Goal: Task Accomplishment & Management: Use online tool/utility

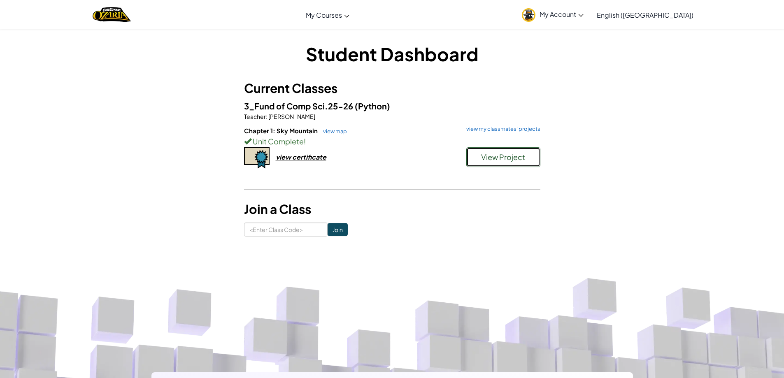
click at [507, 160] on span "View Project" at bounding box center [503, 156] width 44 height 9
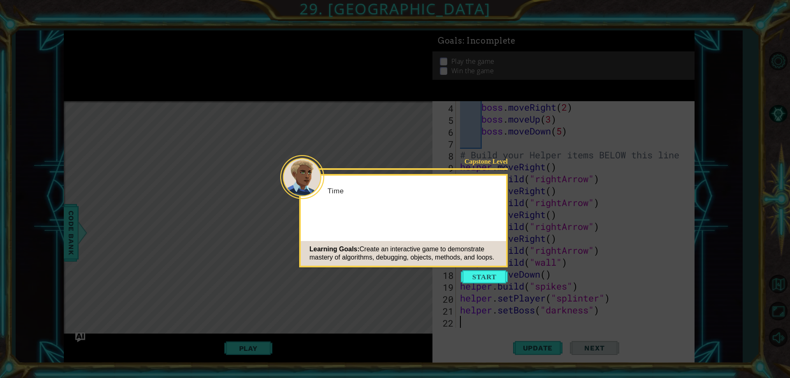
scroll to position [48, 0]
click at [427, 282] on icon at bounding box center [395, 189] width 790 height 378
click at [476, 289] on icon at bounding box center [395, 189] width 790 height 378
click at [477, 279] on button "Start" at bounding box center [484, 276] width 47 height 13
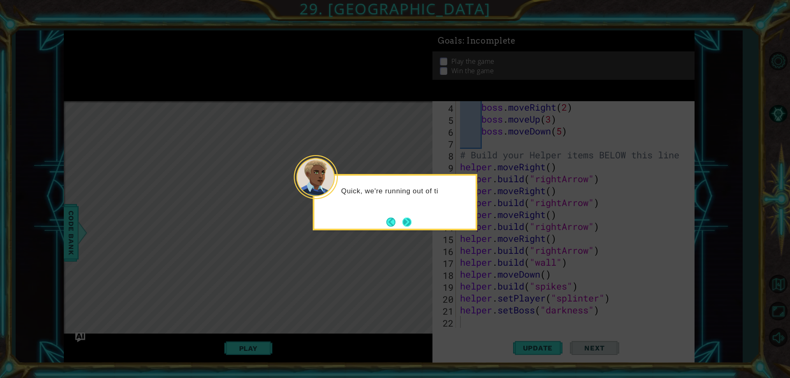
click at [411, 218] on button "Next" at bounding box center [406, 222] width 9 height 9
click at [413, 218] on div at bounding box center [395, 202] width 165 height 56
click at [412, 218] on button "Next" at bounding box center [406, 221] width 9 height 9
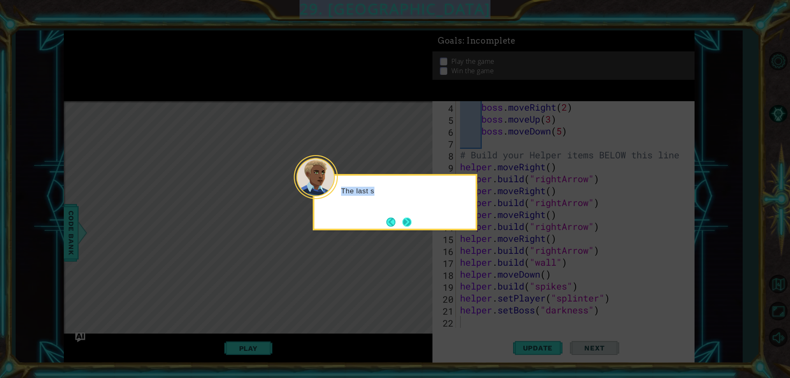
click at [412, 218] on icon at bounding box center [395, 189] width 790 height 378
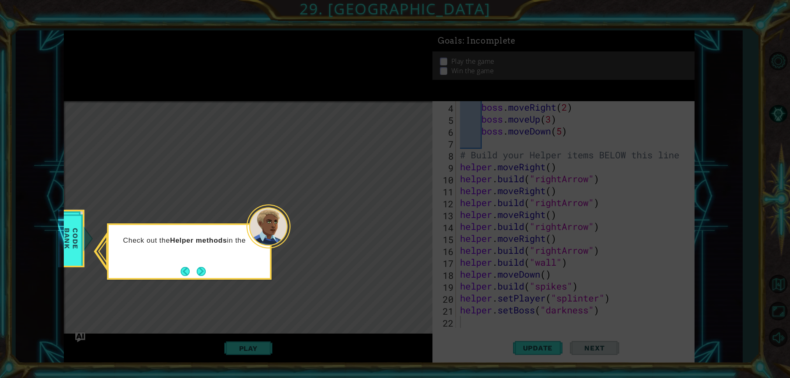
click at [212, 272] on div "Check out the Helper methods in the" at bounding box center [189, 251] width 165 height 56
click at [208, 270] on div "Check out the Helper methods in the CODE BANK to find different wa" at bounding box center [189, 249] width 161 height 42
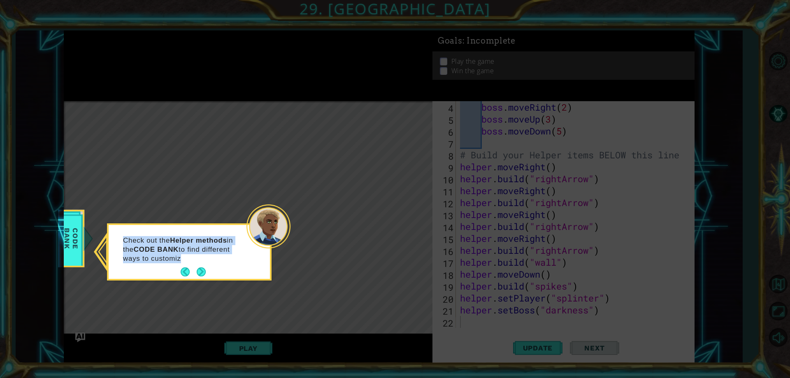
click at [208, 270] on div "Check out the Helper methods in the CODE BANK to find different ways to customiz" at bounding box center [189, 253] width 161 height 51
click at [208, 270] on div "Check out the Helper methods in the CODE BANK to find different ways to customi…" at bounding box center [189, 253] width 161 height 51
click at [197, 272] on button "Next" at bounding box center [201, 271] width 9 height 9
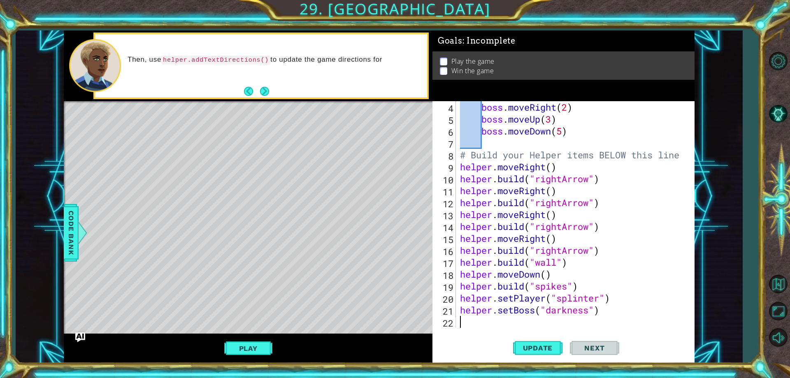
click at [463, 132] on div "boss . moveRight ( 2 ) boss . moveUp ( 3 ) boss . moveDown ( 5 ) # Build your H…" at bounding box center [573, 226] width 231 height 250
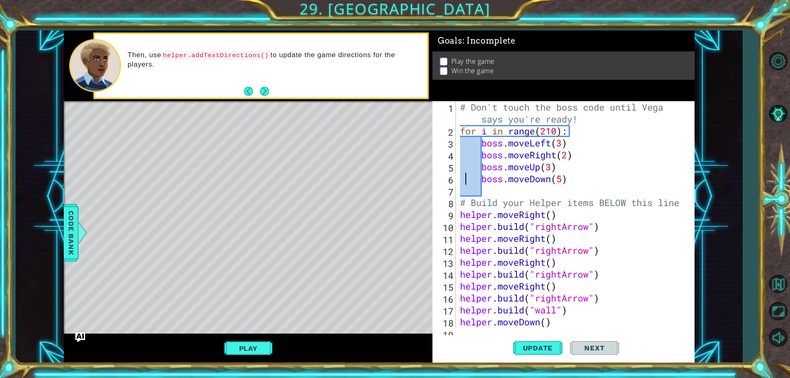
scroll to position [0, 0]
click at [543, 344] on span "Update" at bounding box center [538, 348] width 46 height 8
click at [239, 343] on button "Play" at bounding box center [248, 349] width 48 height 16
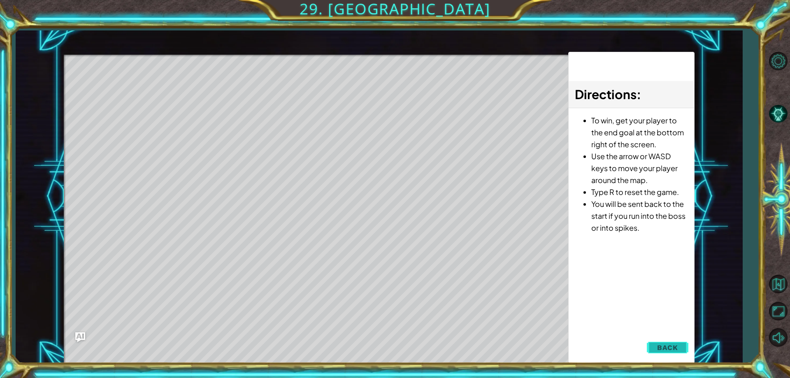
click at [680, 347] on button "Back" at bounding box center [668, 347] width 42 height 16
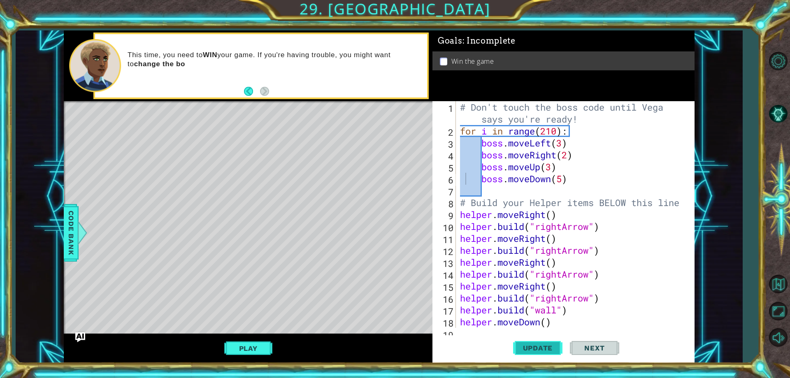
click at [546, 354] on button "Update" at bounding box center [537, 348] width 49 height 26
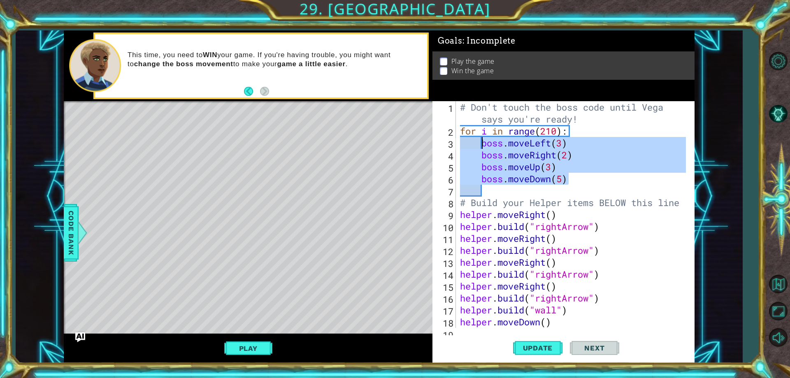
drag, startPoint x: 577, startPoint y: 183, endPoint x: 484, endPoint y: 142, distance: 102.2
click at [484, 142] on div "# Don't touch the boss code until [PERSON_NAME] says you're ready! for i in ran…" at bounding box center [573, 232] width 231 height 262
click at [558, 144] on div "# Don't touch the boss code until [PERSON_NAME] says you're ready! for i in ran…" at bounding box center [571, 214] width 227 height 227
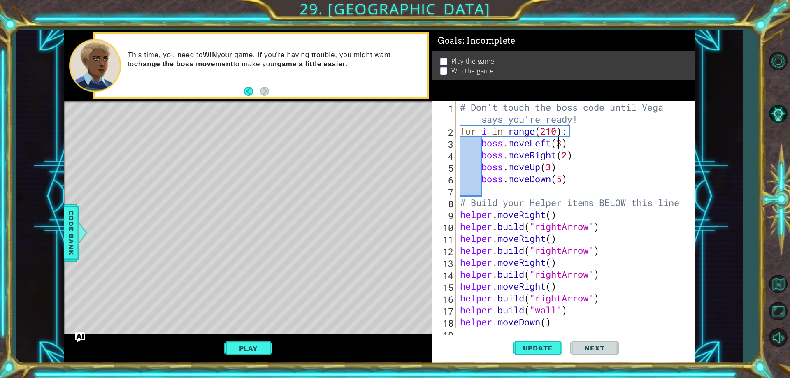
click at [562, 145] on div "# Don't touch the boss code until [PERSON_NAME] says you're ready! for i in ran…" at bounding box center [573, 232] width 231 height 262
click at [569, 157] on div "# Don't touch the boss code until [PERSON_NAME] says you're ready! for i in ran…" at bounding box center [573, 232] width 231 height 262
drag, startPoint x: 561, startPoint y: 164, endPoint x: 480, endPoint y: 170, distance: 80.4
click at [480, 170] on div "# Don't touch the boss code until [PERSON_NAME] says you're ready! for i in ran…" at bounding box center [573, 232] width 231 height 262
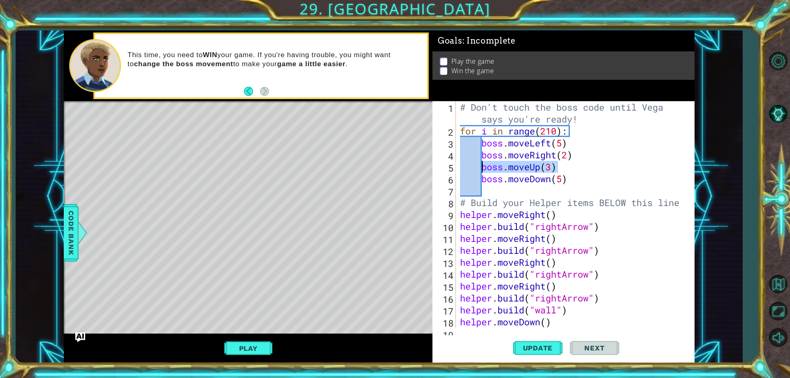
scroll to position [0, 4]
click at [477, 162] on div "# Don't touch the boss code until [PERSON_NAME] says you're ready! for i in ran…" at bounding box center [573, 232] width 231 height 262
click at [479, 150] on div "# Don't touch the boss code until [PERSON_NAME] says you're ready! for i in ran…" at bounding box center [573, 232] width 231 height 262
click at [575, 143] on div "# Don't touch the boss code until [PERSON_NAME] says you're ready! for i in ran…" at bounding box center [573, 232] width 231 height 262
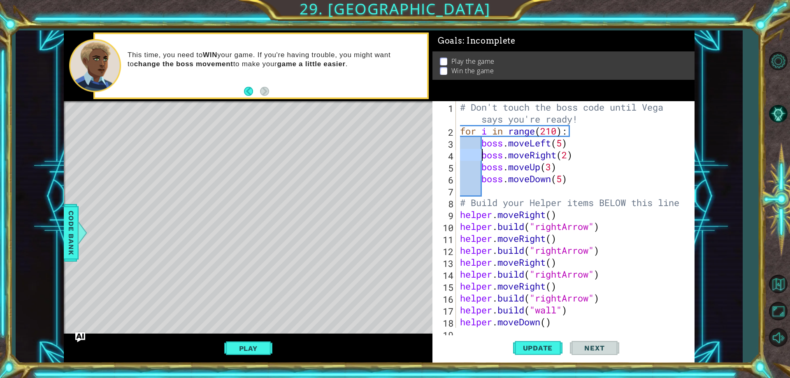
type textarea "boss.moveLeft(5)"
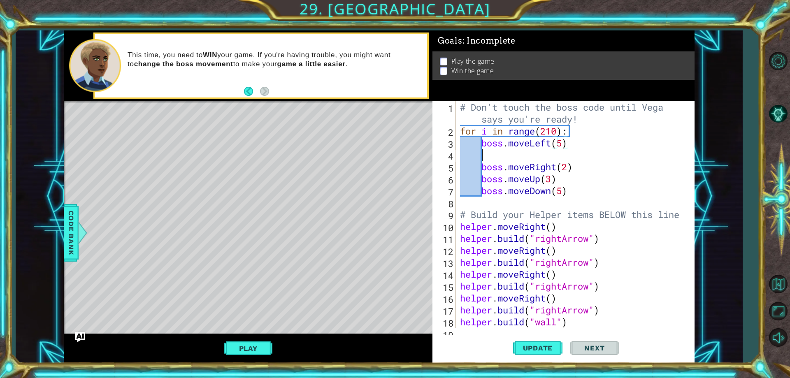
scroll to position [0, 0]
paste textarea "boss.moveUp(3)"
click at [547, 153] on div "# Don't touch the boss code until [PERSON_NAME] says you're ready! for i in ran…" at bounding box center [573, 232] width 231 height 262
click at [553, 155] on div "# Don't touch the boss code until [PERSON_NAME] says you're ready! for i in ran…" at bounding box center [573, 232] width 231 height 262
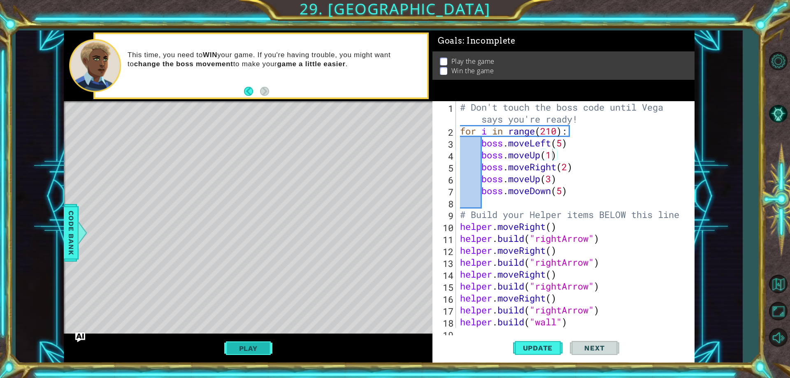
click at [243, 348] on button "Play" at bounding box center [248, 349] width 48 height 16
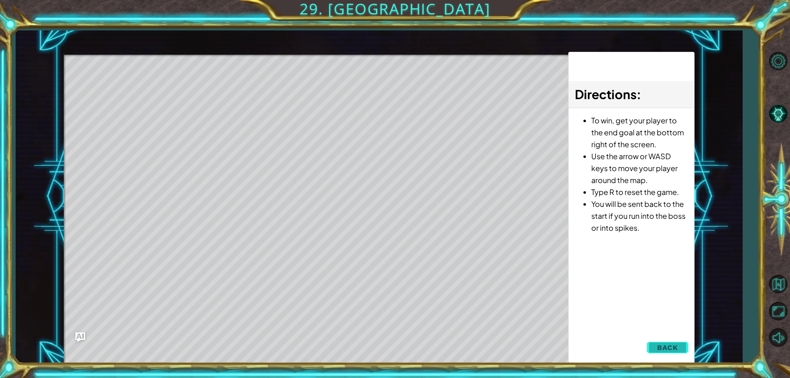
click at [671, 355] on button "Back" at bounding box center [668, 347] width 42 height 16
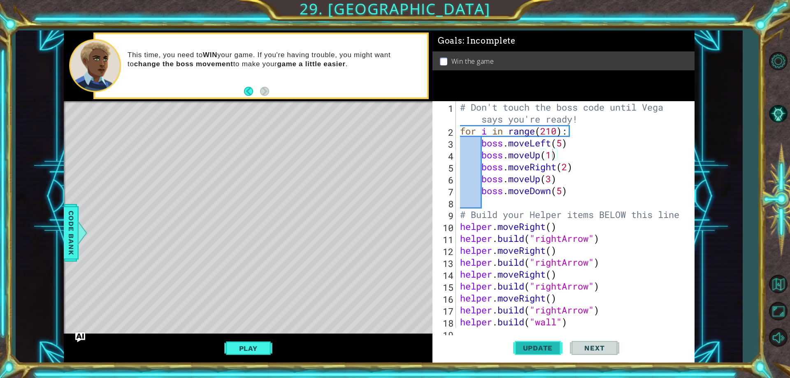
click at [525, 342] on button "Update" at bounding box center [537, 348] width 49 height 26
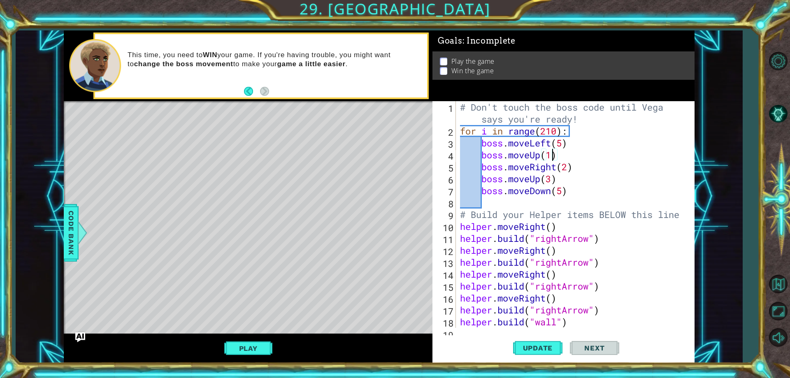
scroll to position [49, 0]
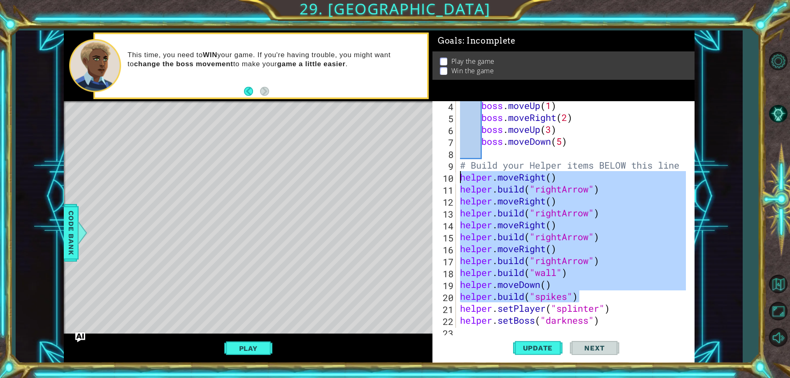
drag, startPoint x: 583, startPoint y: 295, endPoint x: 459, endPoint y: 179, distance: 169.4
click at [459, 179] on div "boss . moveUp ( 1 ) boss . moveRight ( 2 ) boss . moveUp ( 3 ) boss . moveDown …" at bounding box center [573, 225] width 231 height 250
type textarea "helper.moveRight() [DOMAIN_NAME]("rightArrow")"
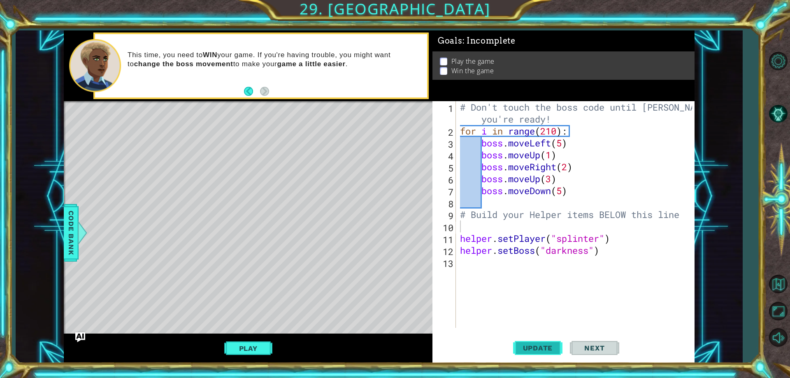
click at [523, 343] on button "Update" at bounding box center [537, 348] width 49 height 26
click at [256, 350] on button "Play" at bounding box center [248, 349] width 48 height 16
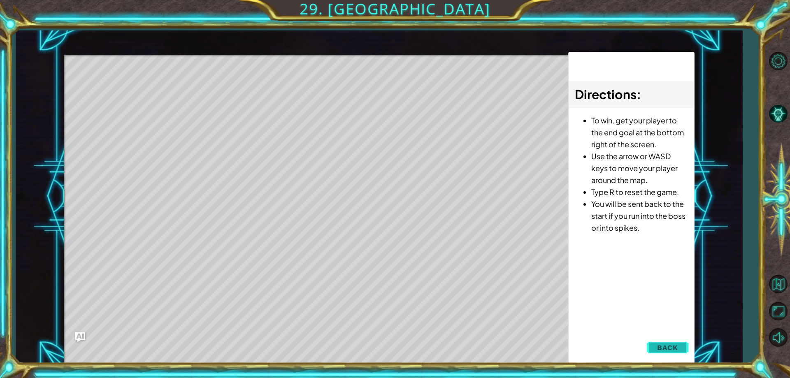
click at [668, 341] on button "Back" at bounding box center [668, 347] width 42 height 16
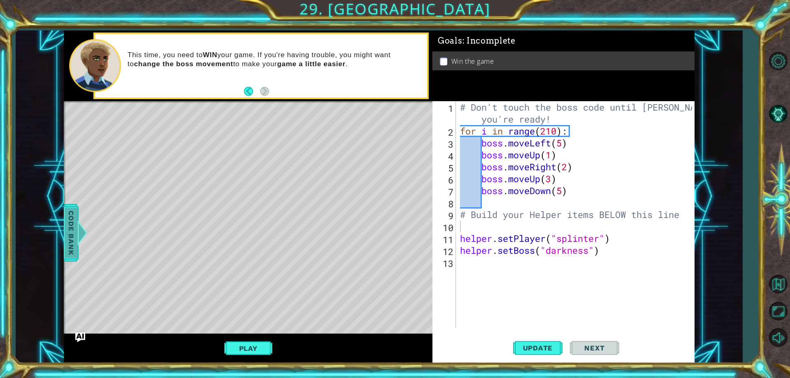
click at [65, 230] on span "Code Bank" at bounding box center [71, 233] width 13 height 50
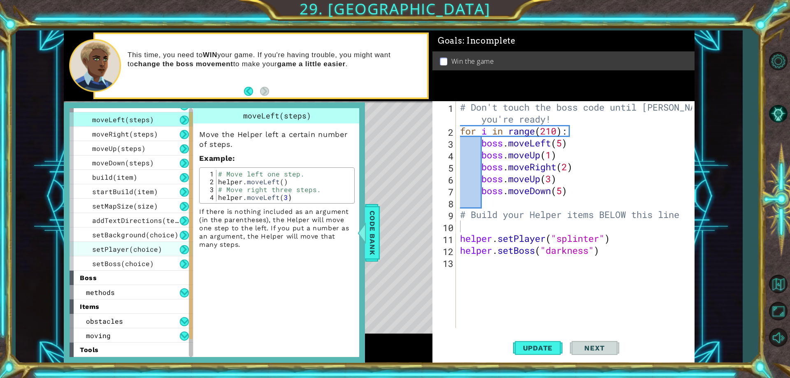
scroll to position [39, 0]
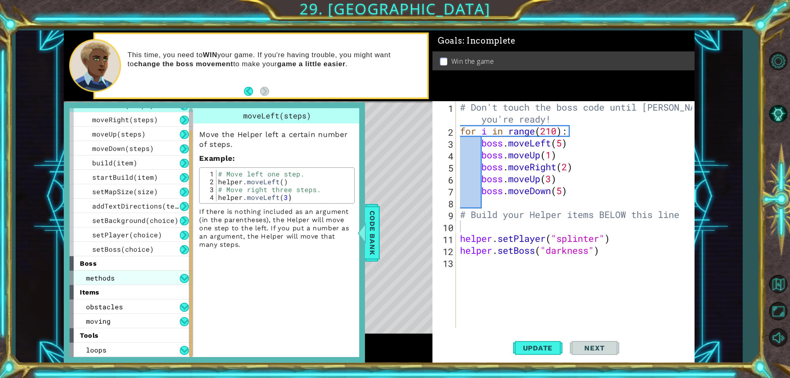
click at [139, 279] on div "methods" at bounding box center [131, 278] width 123 height 14
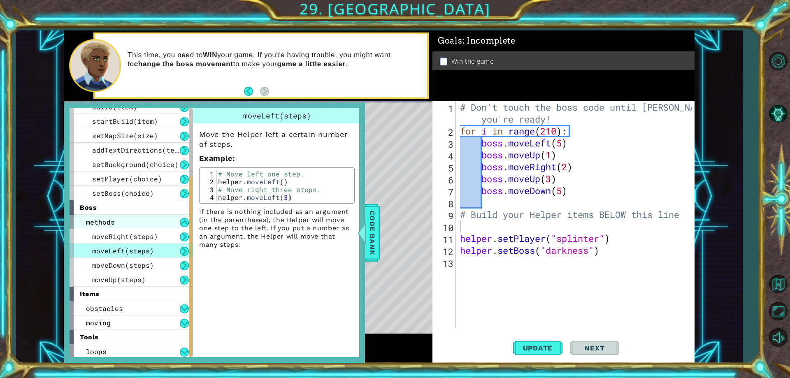
scroll to position [97, 0]
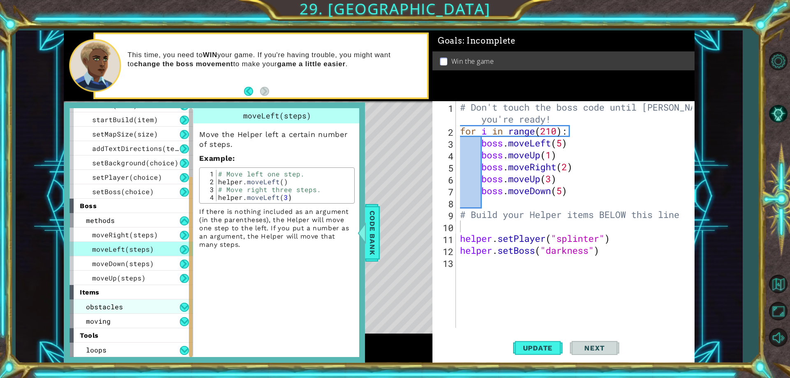
click at [132, 306] on div "obstacles" at bounding box center [131, 306] width 123 height 14
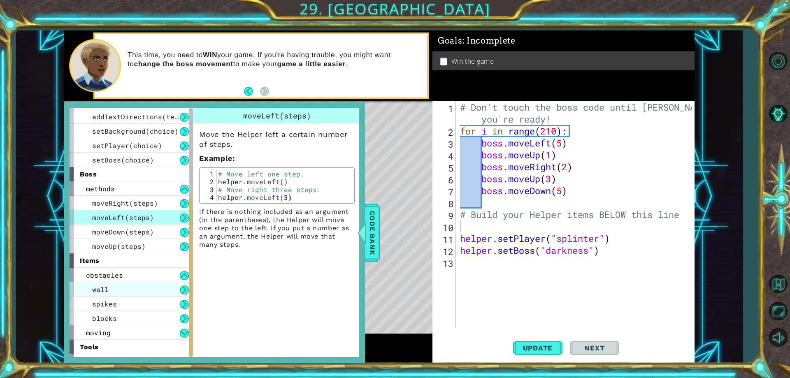
scroll to position [140, 0]
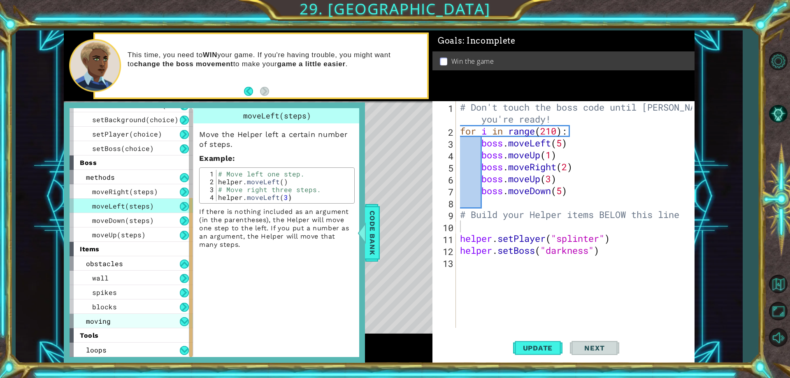
click at [124, 317] on div "moving" at bounding box center [131, 321] width 123 height 14
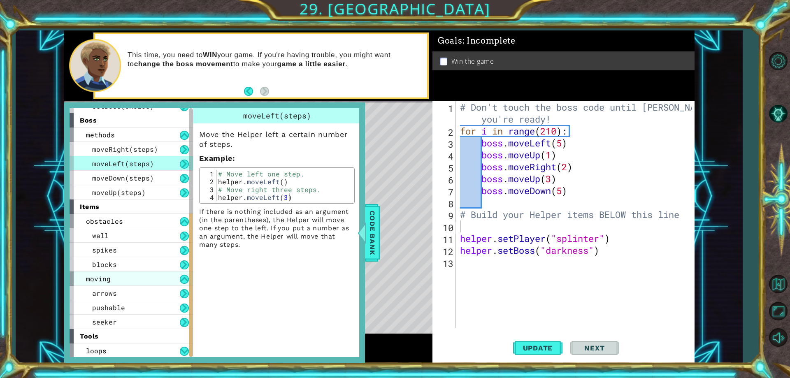
scroll to position [183, 0]
click at [134, 350] on div "loops" at bounding box center [131, 350] width 123 height 14
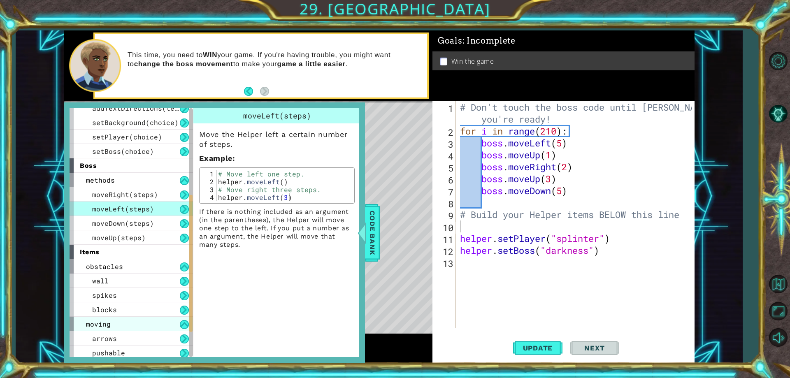
scroll to position [165, 0]
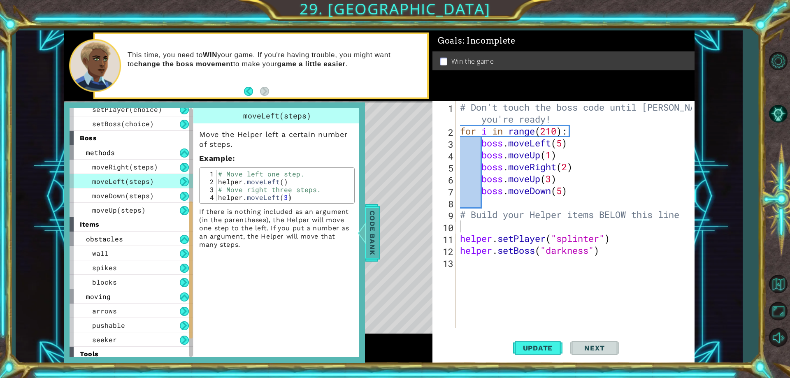
click at [374, 239] on span "Code Bank" at bounding box center [372, 233] width 13 height 50
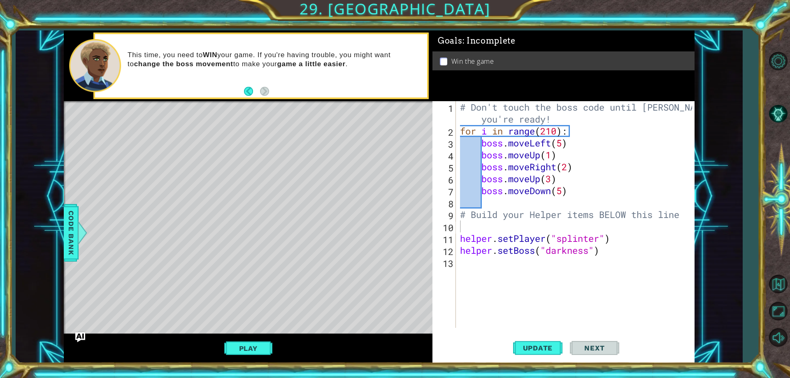
click at [497, 231] on div "# Don't touch the boss code until [PERSON_NAME] says you're ready! for i in ran…" at bounding box center [576, 232] width 237 height 262
type textarea "m"
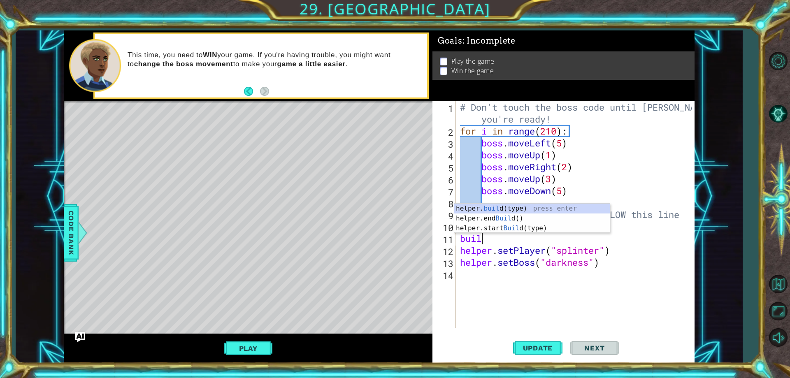
scroll to position [0, 1]
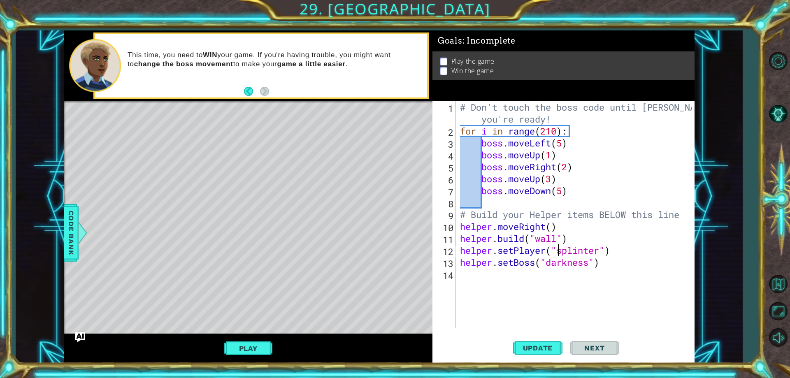
type textarea "[DOMAIN_NAME]("wall")"
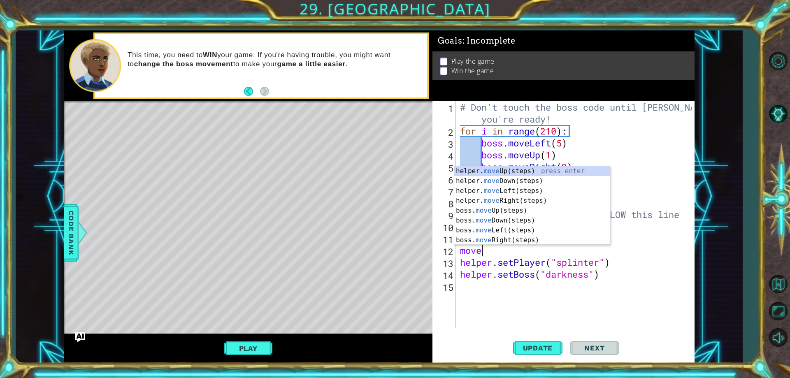
type textarea "mover"
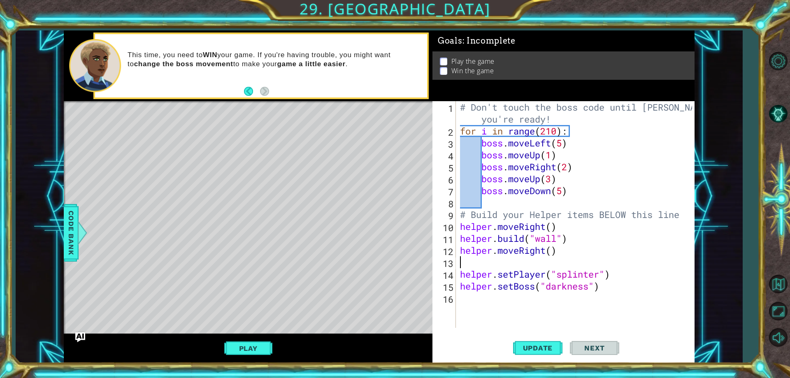
type textarea "helper.setPlayer("splinter")"
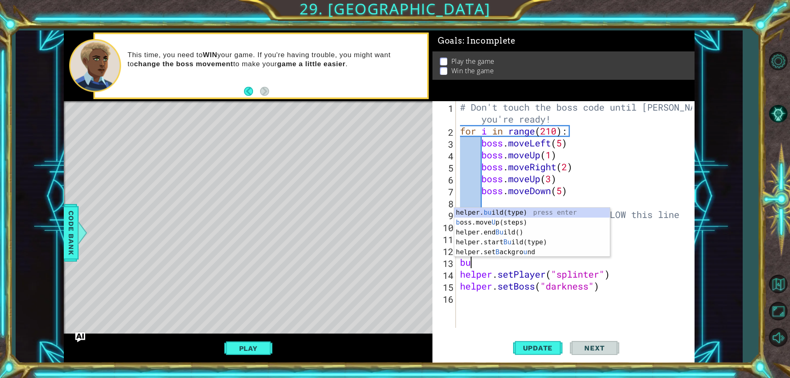
scroll to position [0, 0]
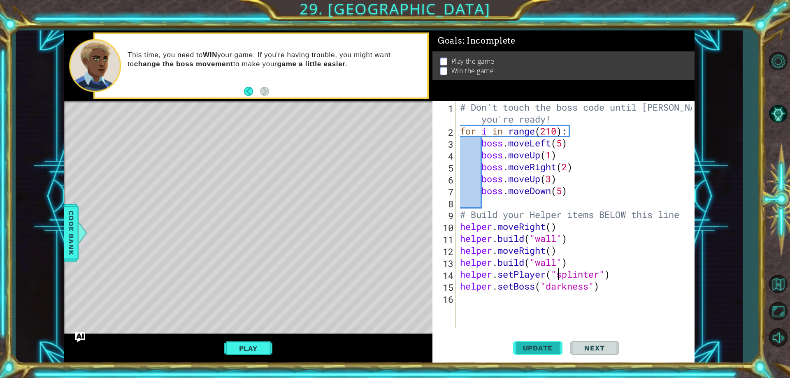
click at [544, 361] on button "Update" at bounding box center [537, 348] width 49 height 26
click at [575, 267] on div "# Don't touch the boss code until [PERSON_NAME] says you're ready! for i in ran…" at bounding box center [576, 232] width 237 height 262
type textarea "[DOMAIN_NAME]("wall")"
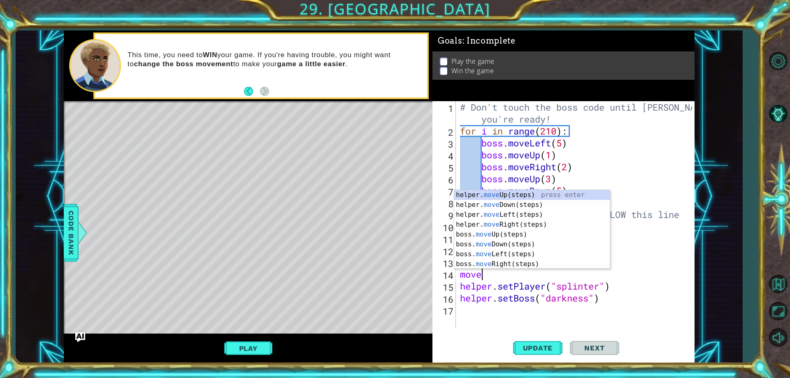
type textarea "mover"
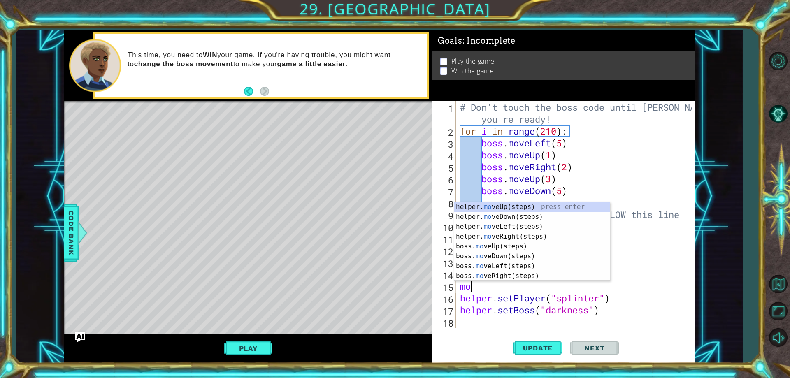
scroll to position [0, 0]
type textarea "move"
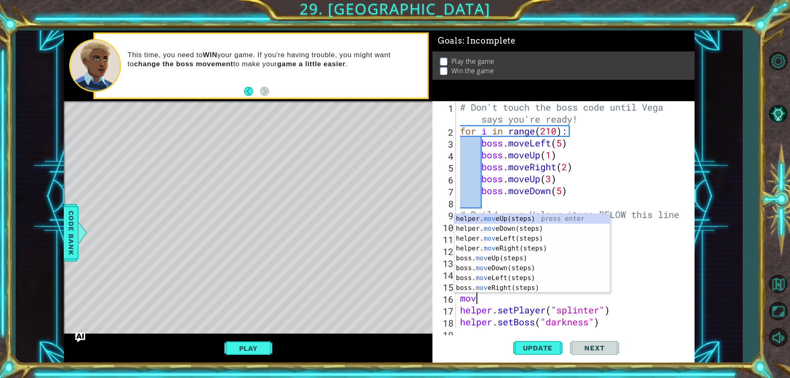
type textarea "move"
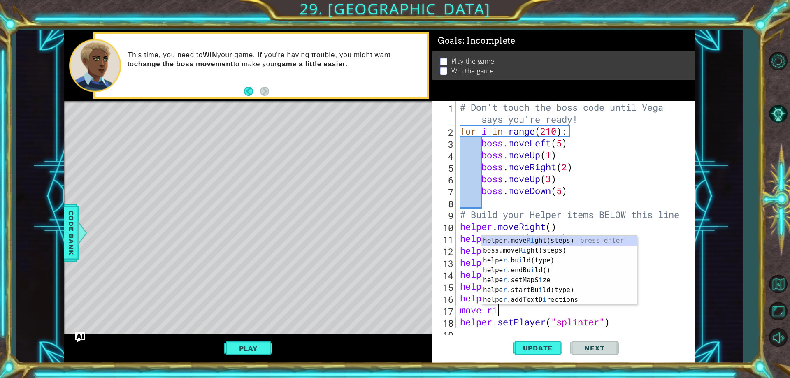
type textarea "move rig"
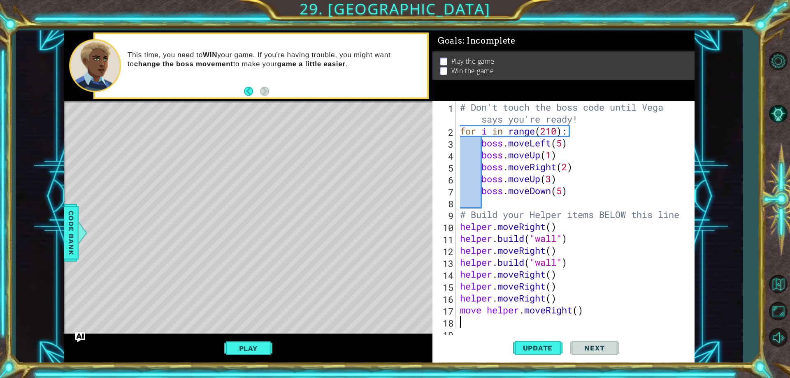
scroll to position [0, 0]
type textarea "move helper.moveRight()"
type textarea "helper.setPlayer("splinter")"
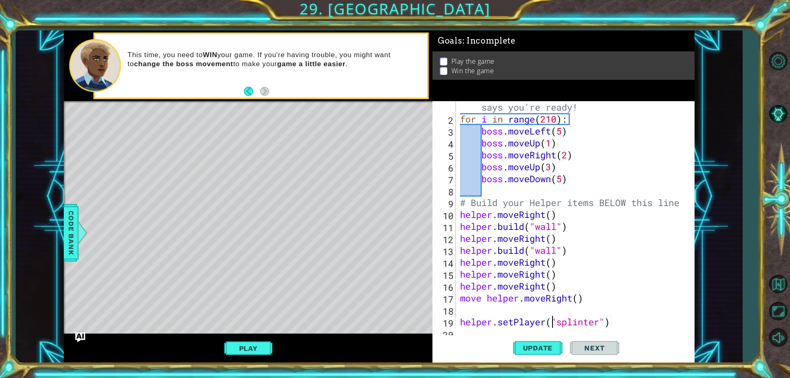
scroll to position [12, 0]
type textarea "helper.moveRight()"
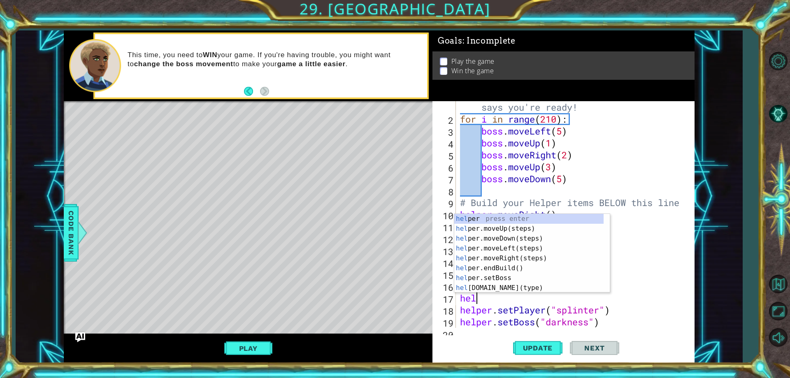
type textarea "h"
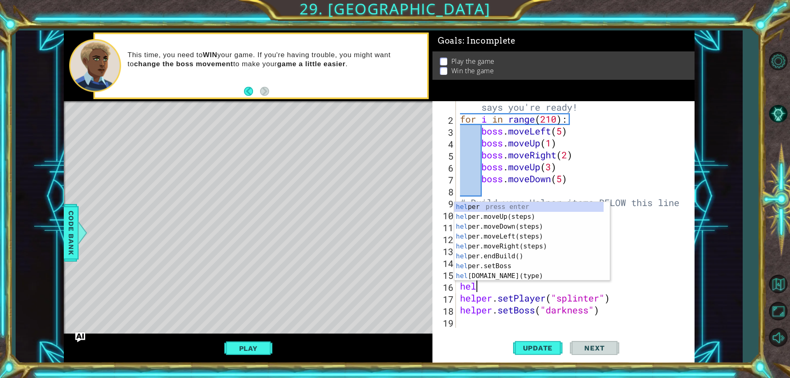
type textarea "h"
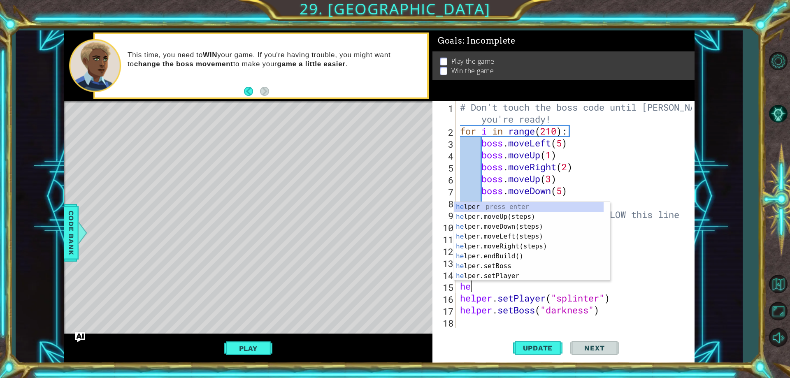
type textarea "h"
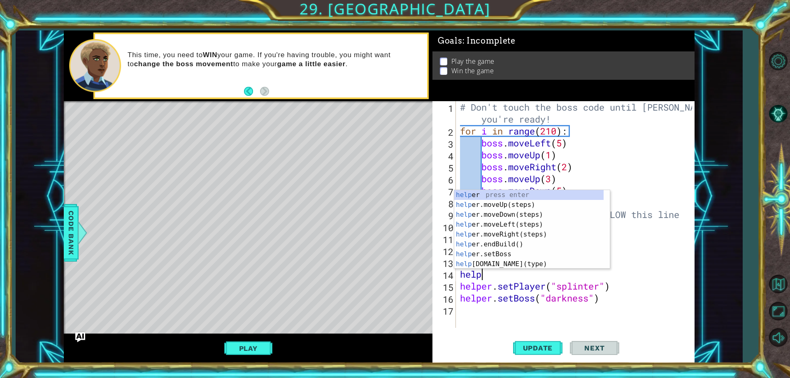
type textarea "h"
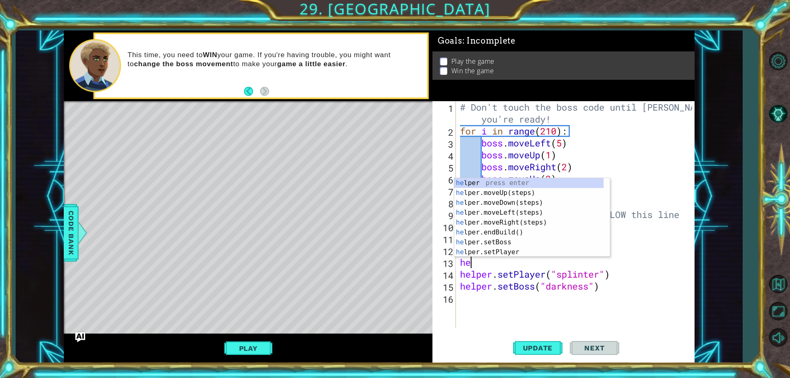
type textarea "h"
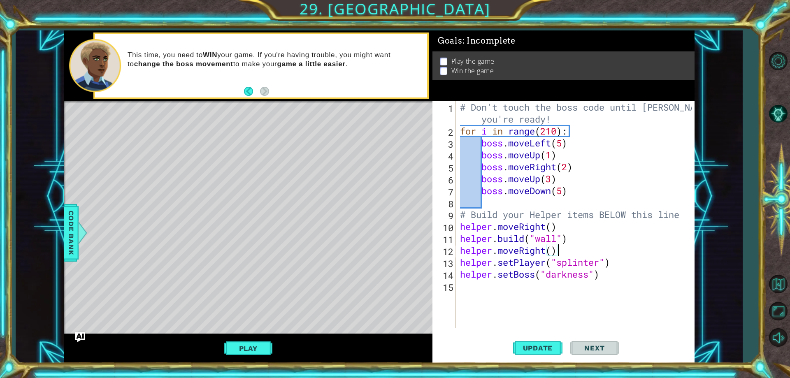
click at [458, 220] on div "# Don't touch the boss code until [PERSON_NAME] says you're ready! for i in ran…" at bounding box center [576, 232] width 237 height 262
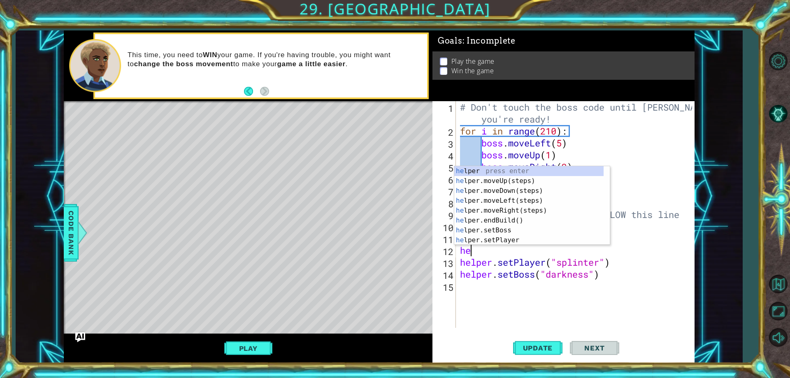
type textarea "h"
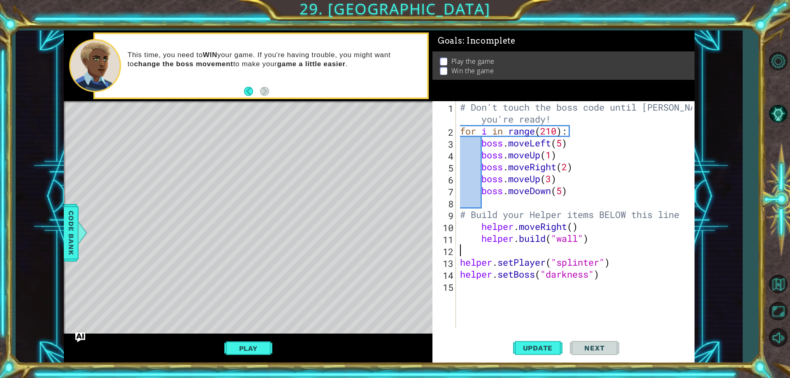
click at [467, 220] on div "# Don't touch the boss code until [PERSON_NAME] says you're ready! for i in ran…" at bounding box center [576, 232] width 237 height 262
type textarea "# Build your Helper items BELOW this line"
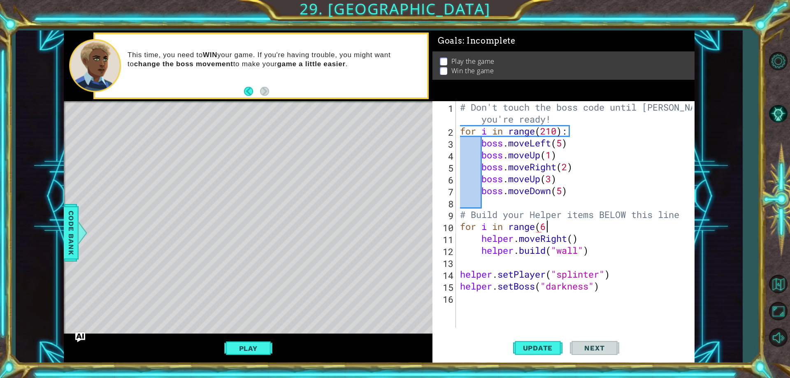
scroll to position [0, 4]
click at [532, 341] on button "Update" at bounding box center [537, 348] width 49 height 26
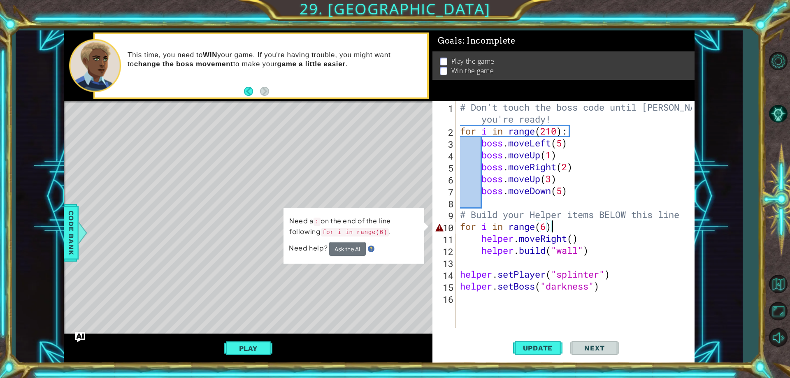
click at [559, 227] on div "# Don't touch the boss code until [PERSON_NAME] says you're ready! for i in ran…" at bounding box center [576, 232] width 237 height 262
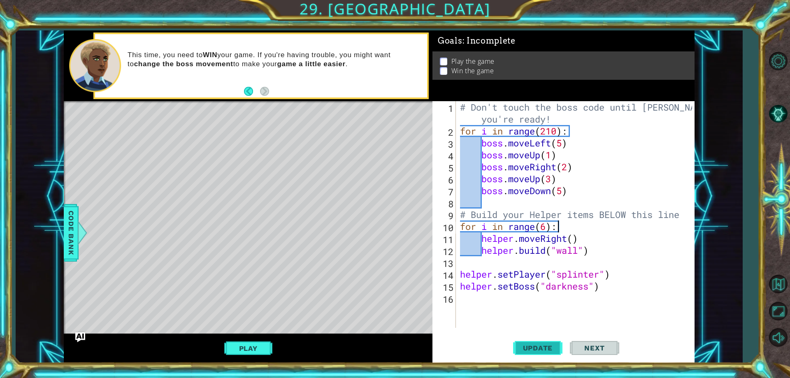
type textarea "for i in range(6):"
click at [526, 348] on span "Update" at bounding box center [538, 348] width 46 height 8
click at [516, 265] on div "# Don't touch the boss code until [PERSON_NAME] says you're ready! for i in ran…" at bounding box center [576, 232] width 237 height 262
type textarea "for i in range(4):"
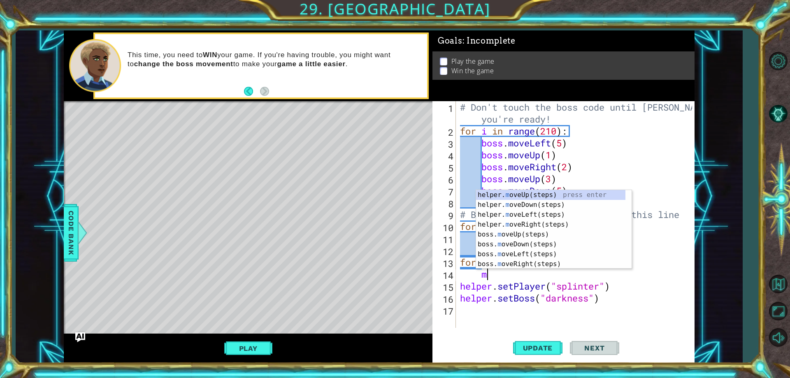
scroll to position [0, 1]
type textarea "mov"
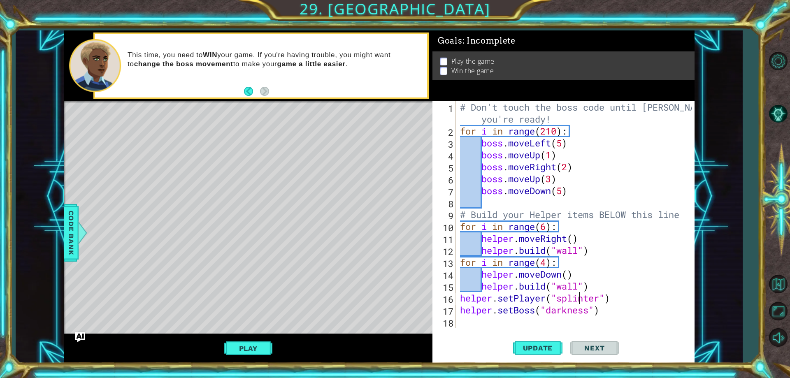
click at [592, 292] on div "# Don't touch the boss code until [PERSON_NAME] says you're ready! for i in ran…" at bounding box center [576, 232] width 237 height 262
type textarea "[DOMAIN_NAME]("wall")"
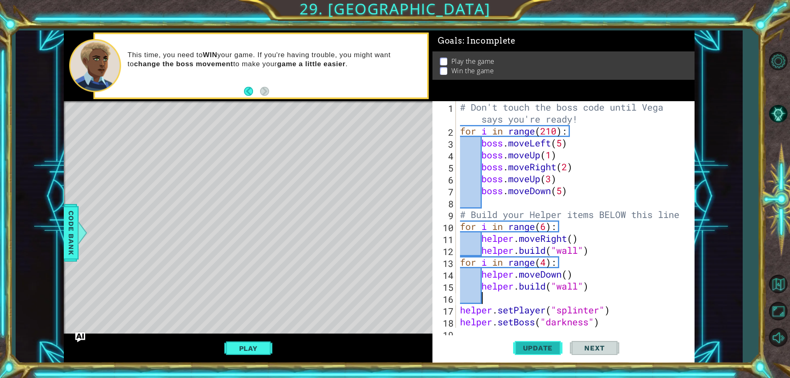
click at [535, 342] on button "Update" at bounding box center [537, 348] width 49 height 26
click at [253, 345] on button "Play" at bounding box center [248, 349] width 48 height 16
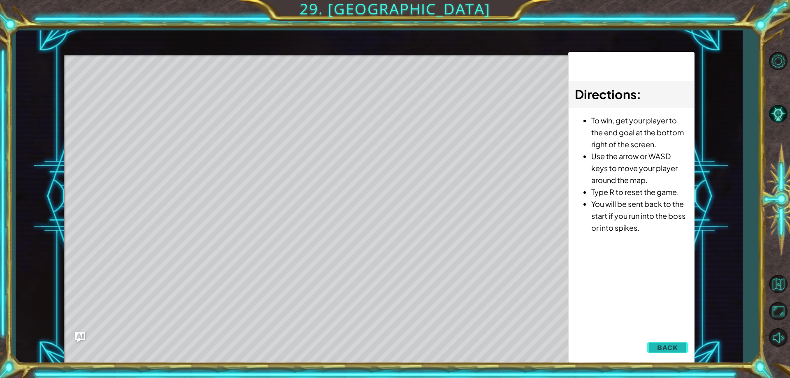
click at [669, 352] on button "Back" at bounding box center [668, 347] width 42 height 16
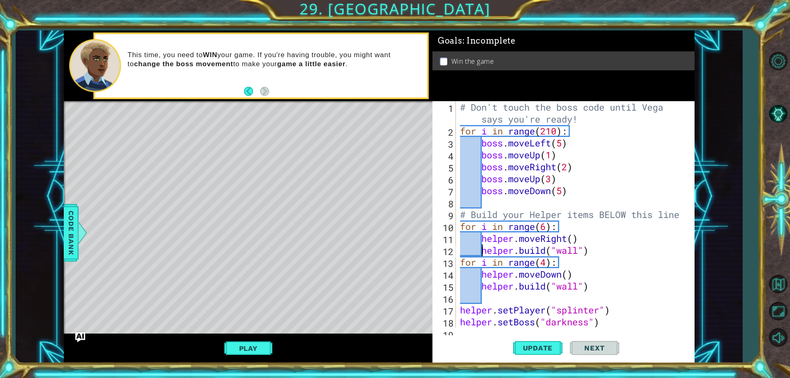
click at [484, 249] on div "# Don't touch the boss code until [PERSON_NAME] says you're ready! for i in ran…" at bounding box center [573, 232] width 231 height 262
click at [506, 253] on div "# Don't touch the boss code until [PERSON_NAME] says you're ready! for i in ran…" at bounding box center [573, 232] width 231 height 262
click at [542, 350] on span "Update" at bounding box center [538, 348] width 46 height 8
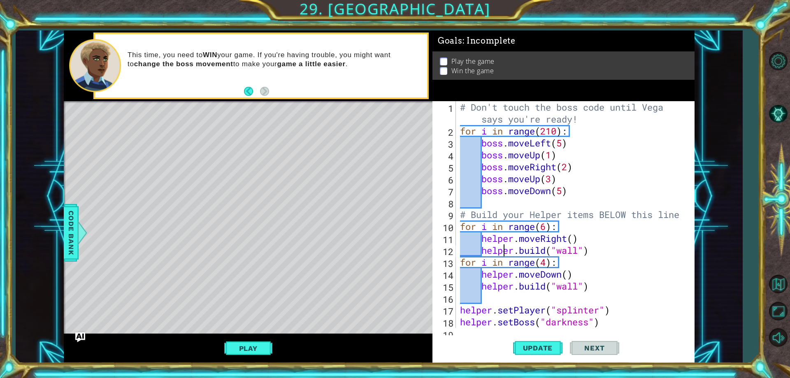
click at [524, 306] on div "# Don't touch the boss code until [PERSON_NAME] says you're ready! for i in ran…" at bounding box center [573, 232] width 231 height 262
type textarea "helper.setPlayer("splinter")"
click at [498, 304] on div "# Don't touch the boss code until [PERSON_NAME] says you're ready! for i in ran…" at bounding box center [573, 232] width 231 height 262
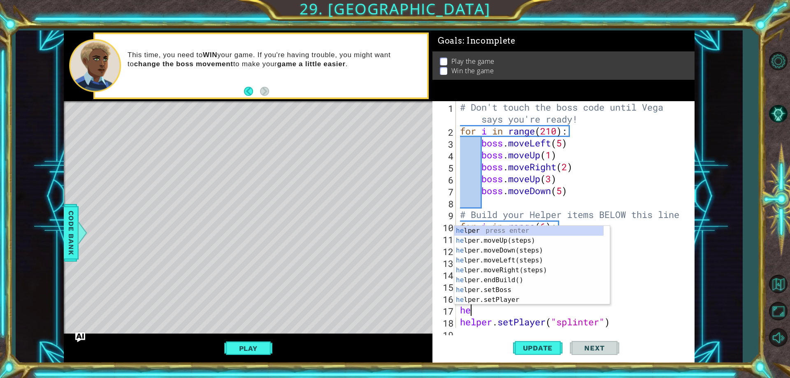
scroll to position [0, 0]
type textarea "help"
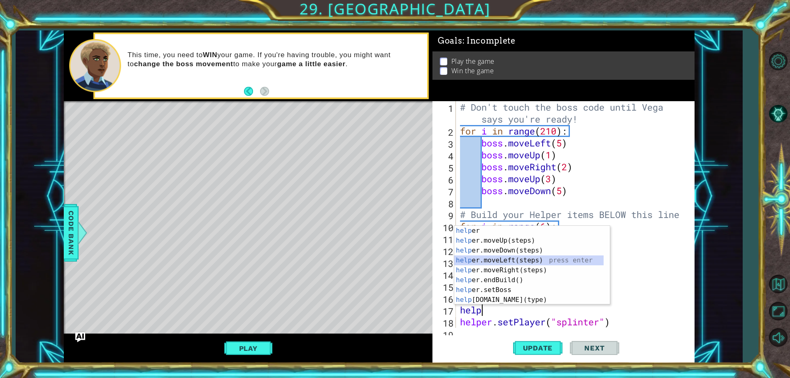
scroll to position [0, 0]
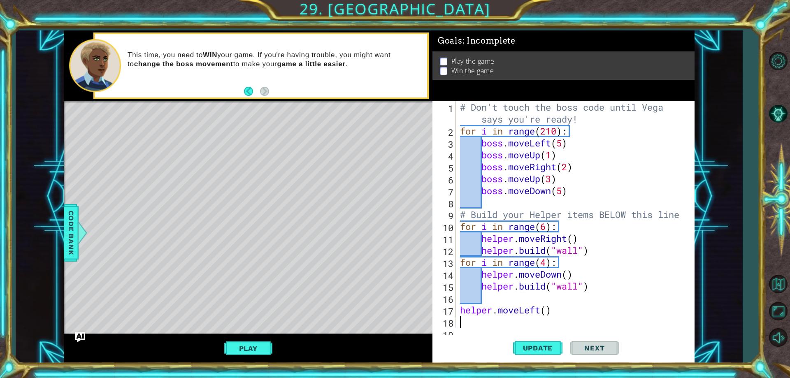
type textarea "helper.setPlayer("splinter")"
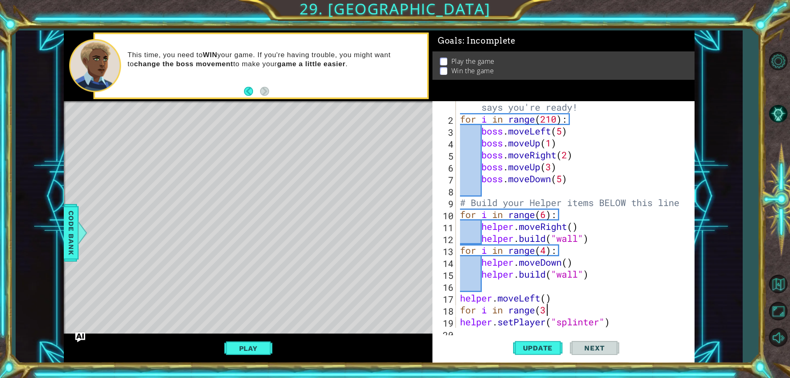
scroll to position [0, 4]
type textarea "for i in range(3):"
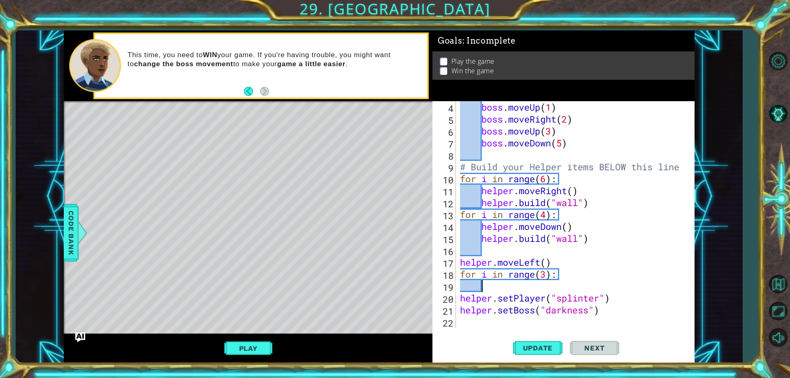
scroll to position [48, 0]
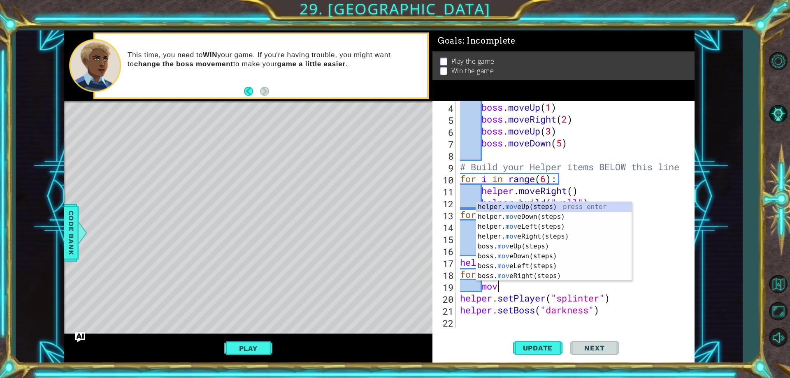
type textarea "move"
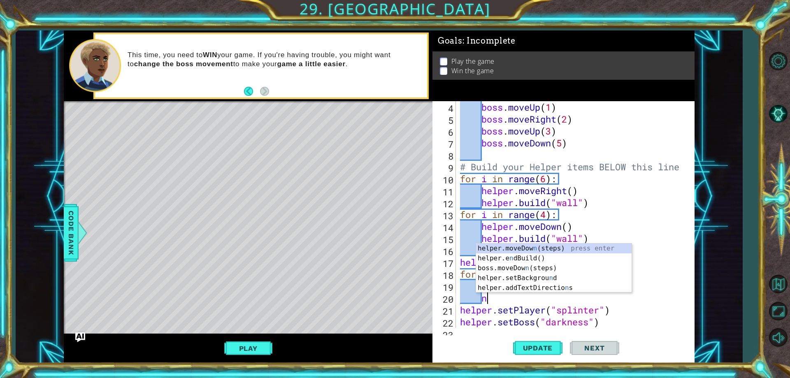
scroll to position [0, 1]
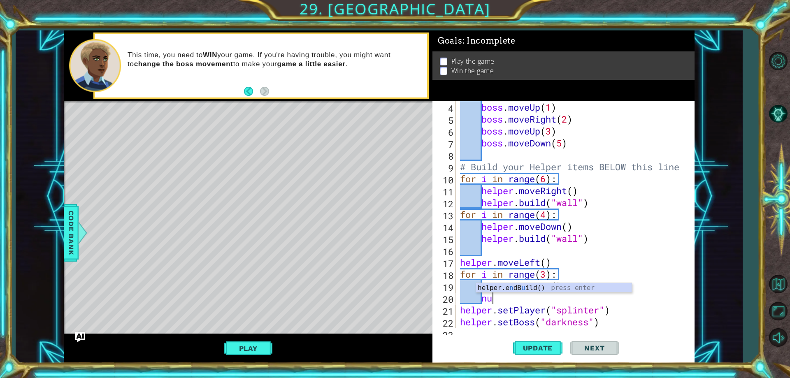
type textarea "n"
click at [538, 354] on button "Update" at bounding box center [537, 348] width 49 height 26
click at [556, 266] on div "boss . moveUp ( 1 ) boss . moveRight ( 2 ) boss . moveUp ( 3 ) boss . moveDown …" at bounding box center [573, 226] width 231 height 250
type textarea "helper.moveLeft()"
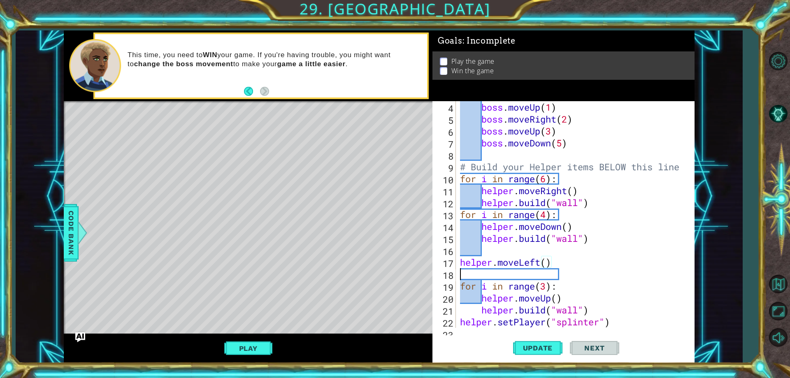
scroll to position [0, 0]
click at [542, 341] on button "Update" at bounding box center [537, 348] width 49 height 26
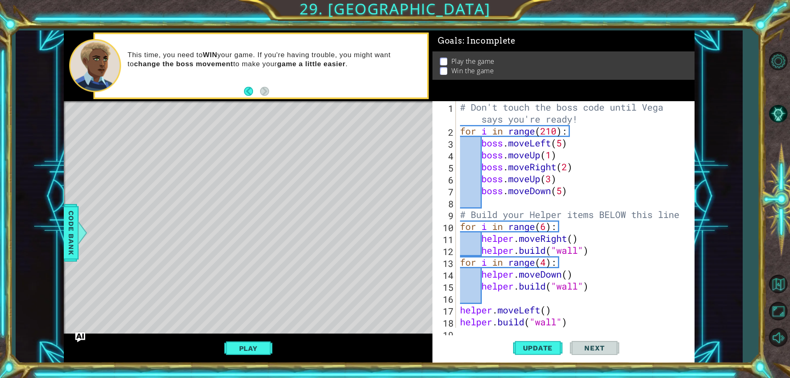
scroll to position [72, 0]
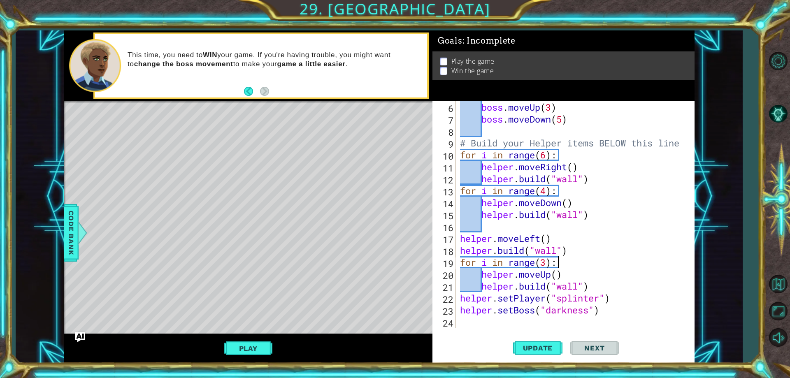
click at [592, 289] on div "boss . moveUp ( 3 ) boss . moveDown ( 5 ) # Build your Helper items BELOW this …" at bounding box center [573, 226] width 231 height 250
type textarea "[DOMAIN_NAME]("wall")"
type textarea "for i in range(4):"
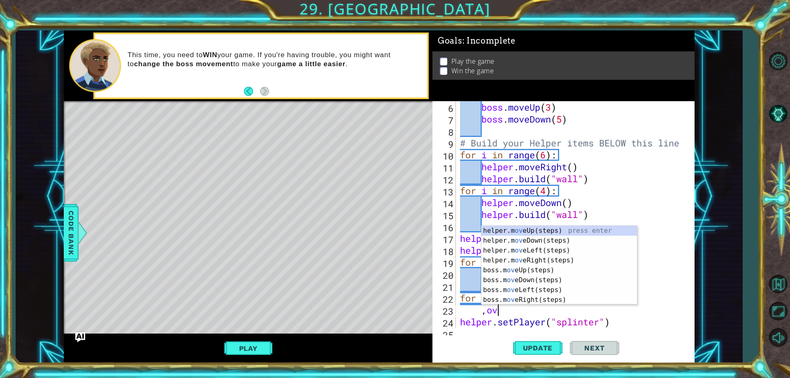
type textarea ",ove"
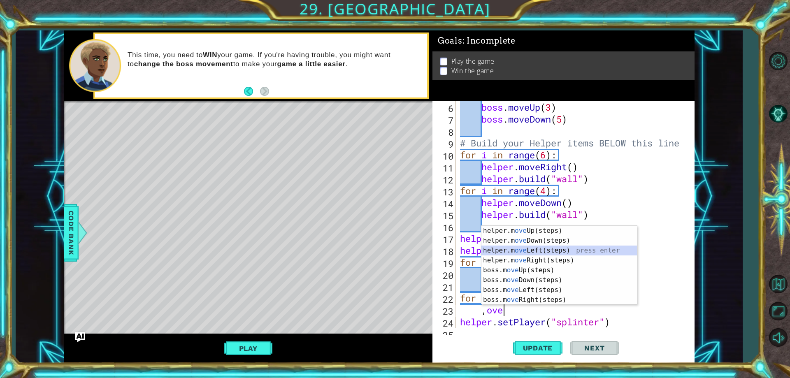
scroll to position [0, 0]
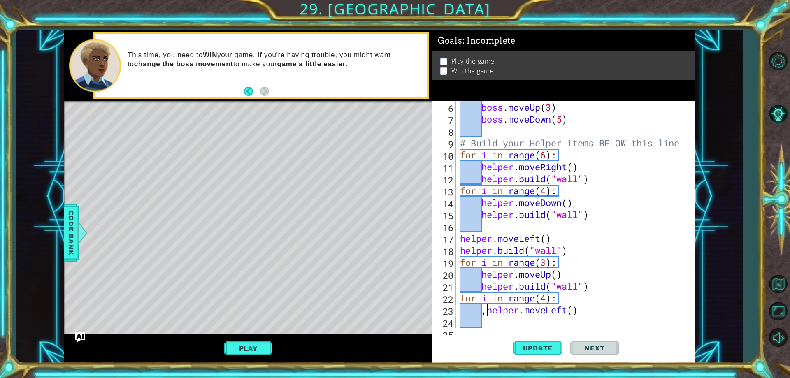
type textarea "helper.moveLeft()"
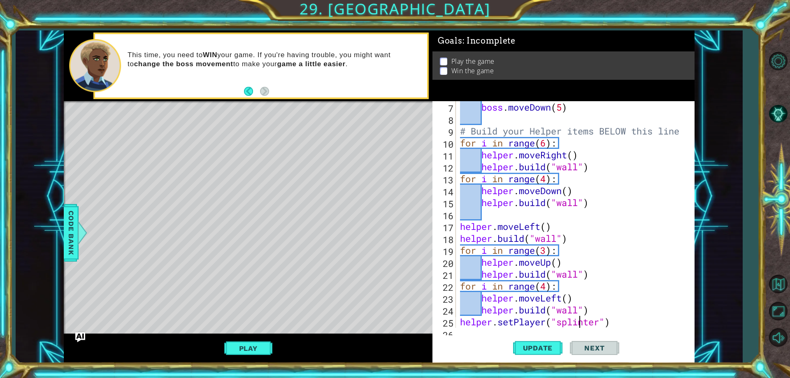
scroll to position [83, 0]
click at [545, 348] on span "Update" at bounding box center [538, 348] width 46 height 8
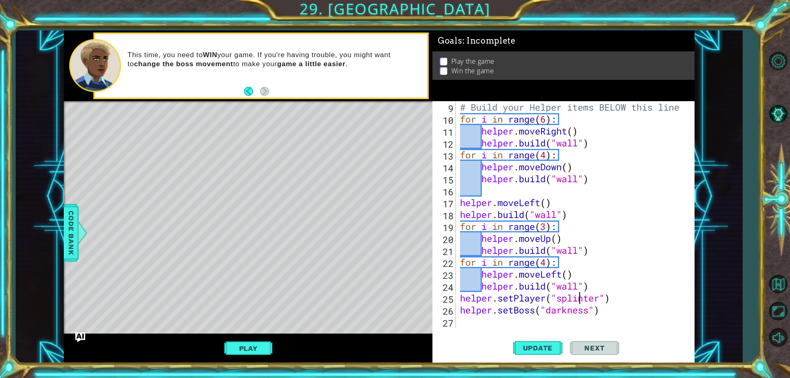
click at [584, 279] on div "# Build your Helper items BELOW this line for i in range ( 6 ) : helper . moveR…" at bounding box center [573, 226] width 231 height 250
click at [593, 283] on div "# Build your Helper items BELOW this line for i in range ( 6 ) : helper . moveR…" at bounding box center [573, 226] width 231 height 250
type textarea "[DOMAIN_NAME]("wall")"
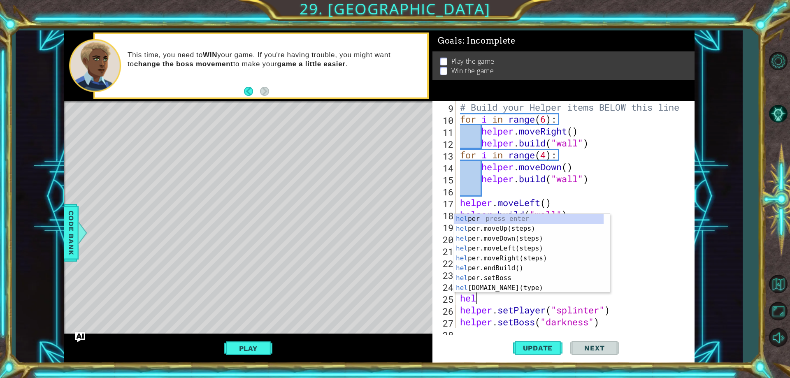
scroll to position [0, 0]
type textarea "help"
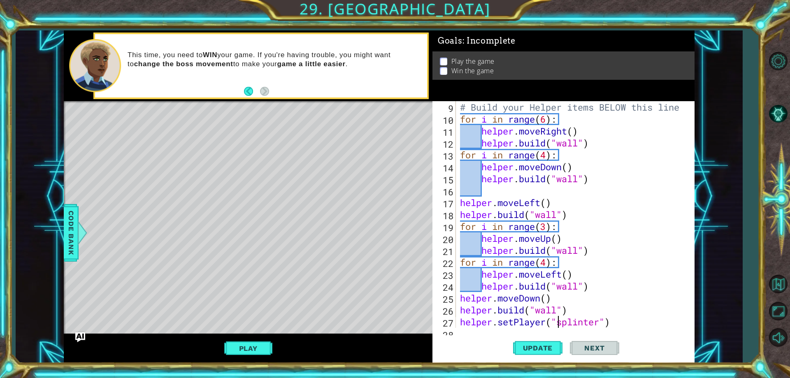
type textarea "[DOMAIN_NAME]("wall")"
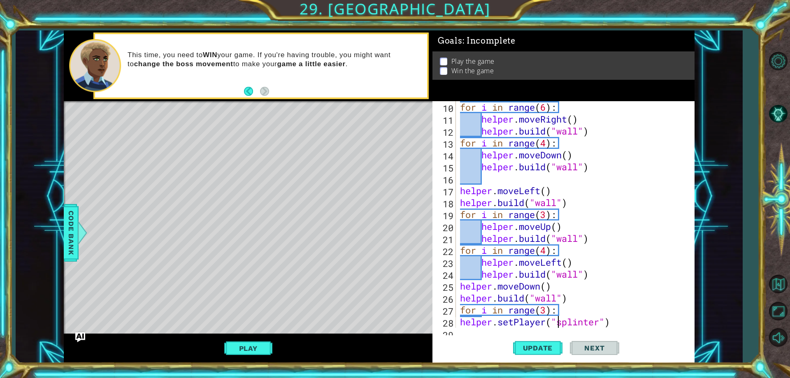
type textarea "for i in range(3):"
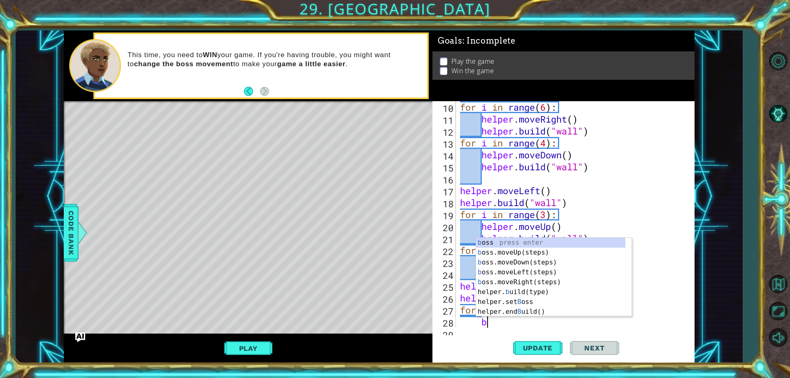
scroll to position [0, 1]
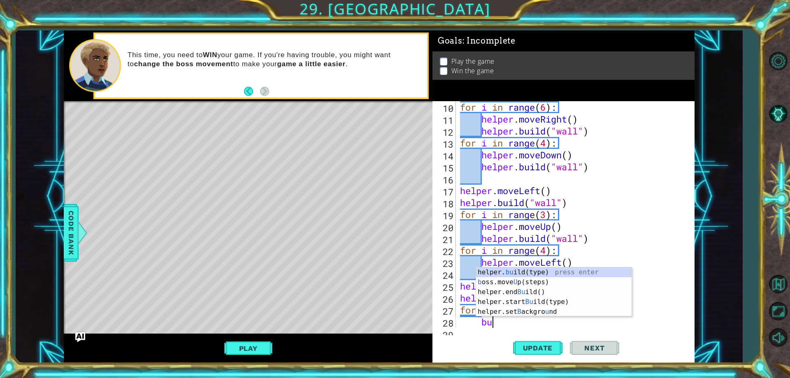
type textarea "b"
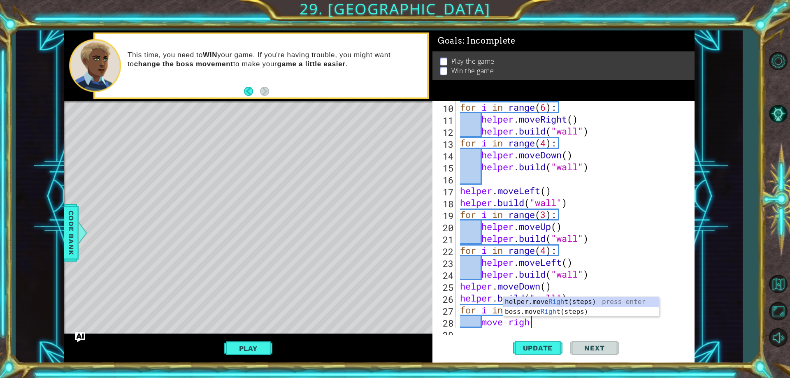
scroll to position [0, 3]
type textarea "move right"
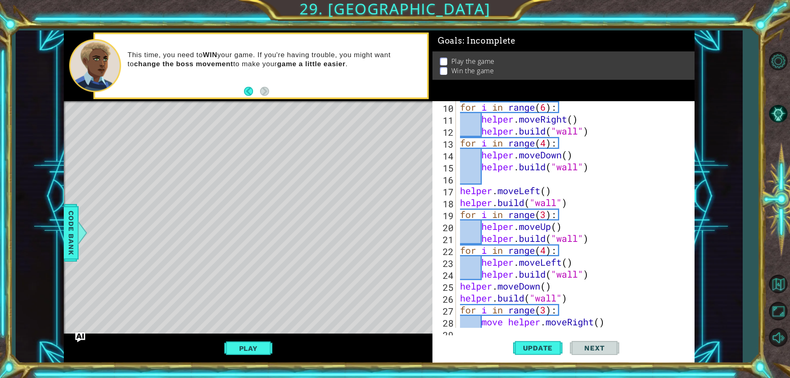
type textarea "helper.setPlayer("splinter")"
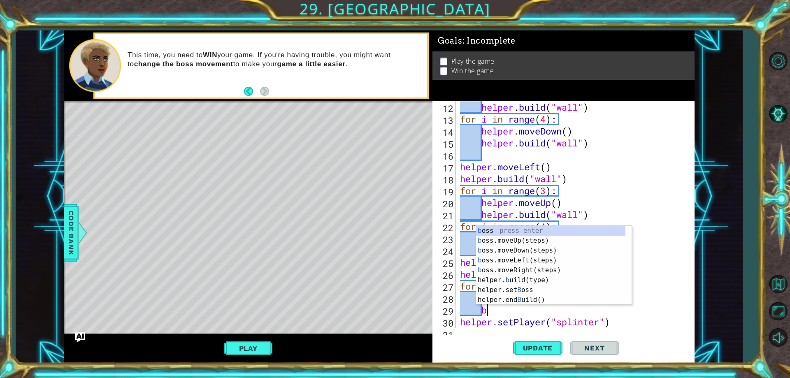
scroll to position [0, 1]
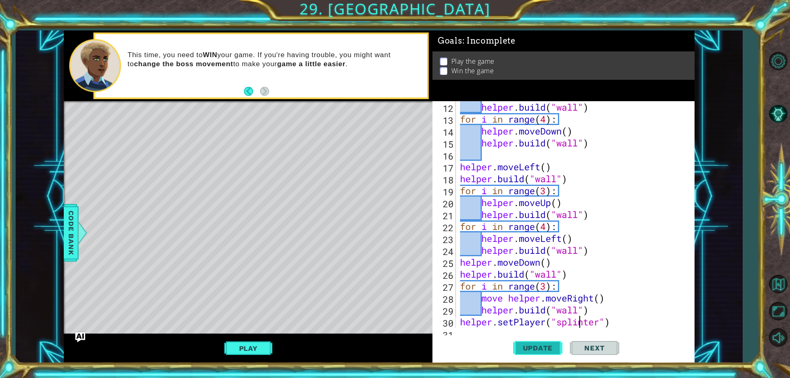
click at [539, 349] on span "Update" at bounding box center [538, 348] width 46 height 8
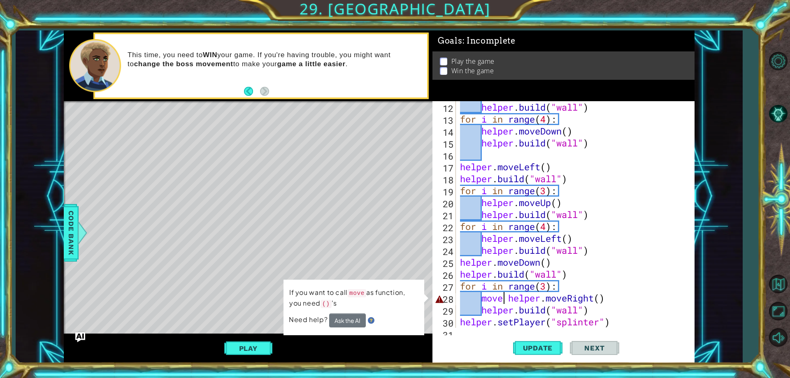
click at [502, 301] on div "helper . build ( "wall" ) for i in range ( 4 ) : helper . moveDown ( ) helper .…" at bounding box center [573, 226] width 231 height 250
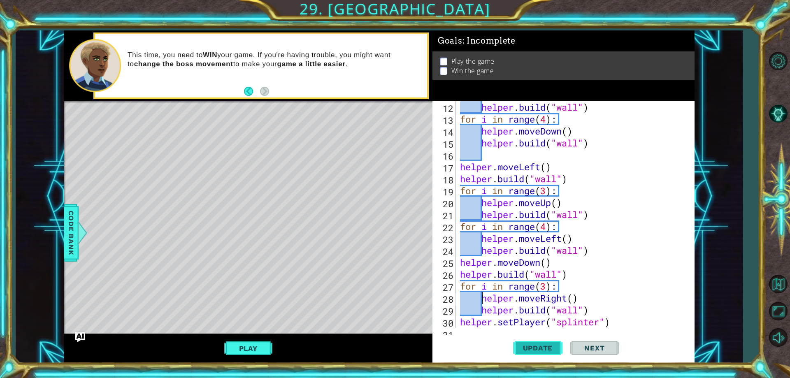
click at [554, 351] on span "Update" at bounding box center [538, 348] width 46 height 8
type textarea "[DOMAIN_NAME]("wall")"
type textarea "helper"
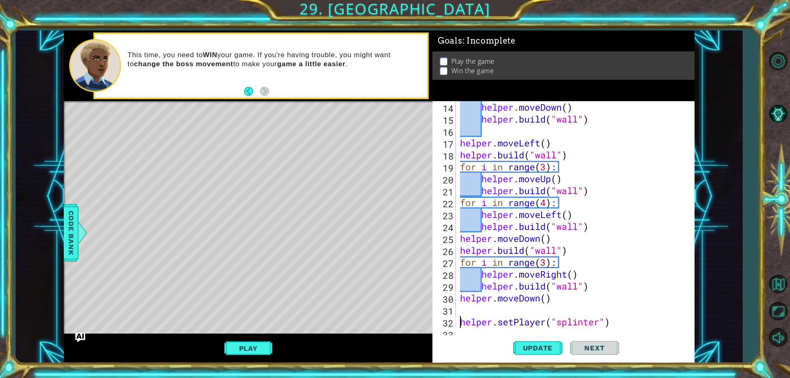
type textarea "helper.setPlayer("splinter")"
click at [474, 311] on div "helper . moveDown ( ) helper . build ( "wall" ) helper . moveLeft ( ) helper . …" at bounding box center [573, 226] width 231 height 250
type textarea "[DOMAIN_NAME]("wall")"
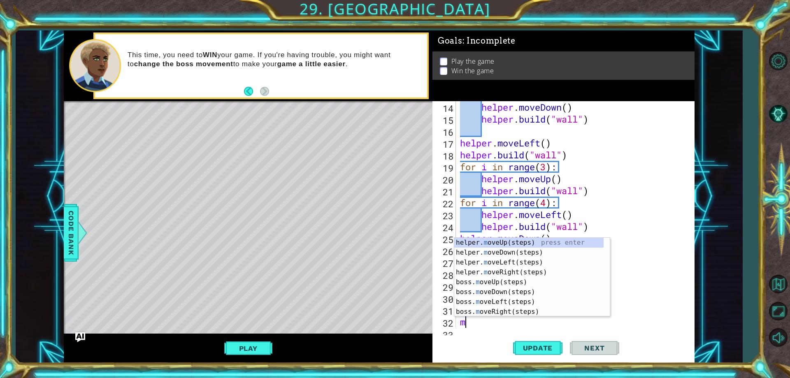
type textarea "mo"
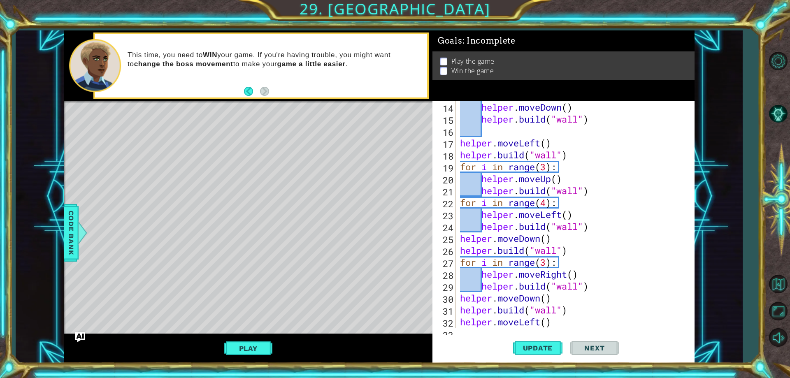
type textarea "helper.setPlayer("splinter")"
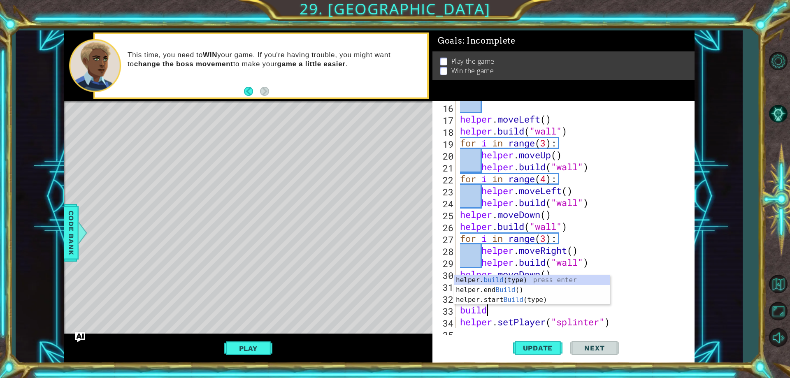
scroll to position [0, 1]
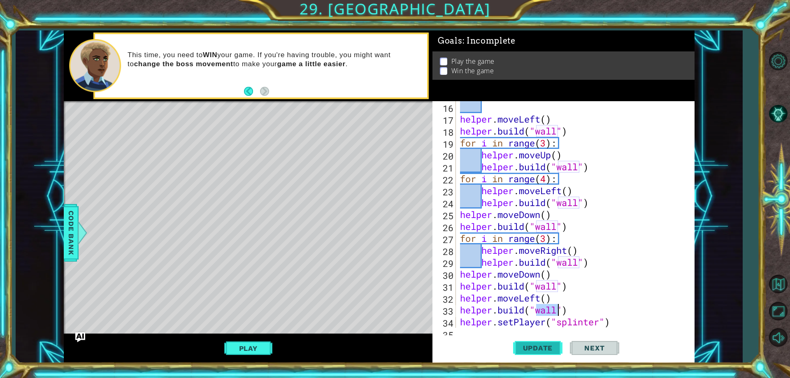
type textarea "[DOMAIN_NAME]("wall")"
click at [536, 343] on button "Update" at bounding box center [537, 348] width 49 height 26
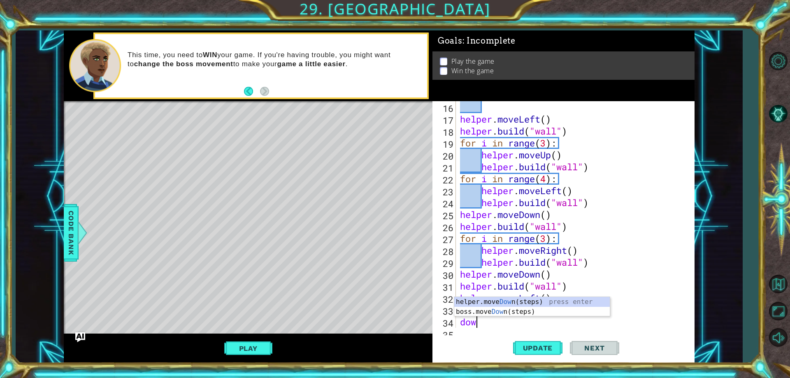
scroll to position [0, 0]
type textarea "down"
click at [549, 326] on div "helper . moveLeft ( ) helper . build ( "wall" ) for i in range ( 3 ) : helper .…" at bounding box center [573, 226] width 231 height 250
type textarea "helper.moveDown(2)"
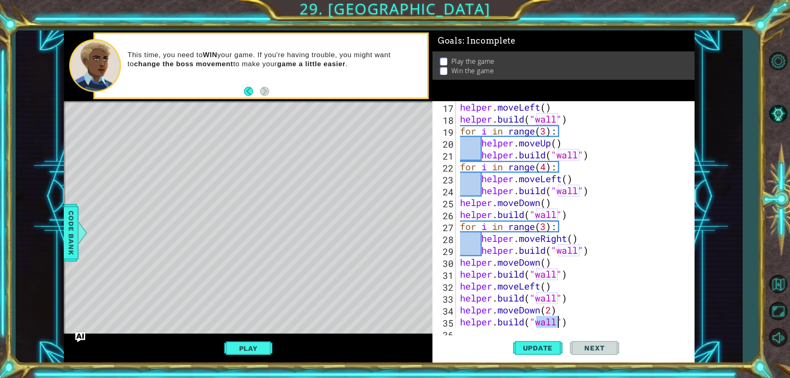
scroll to position [215, 0]
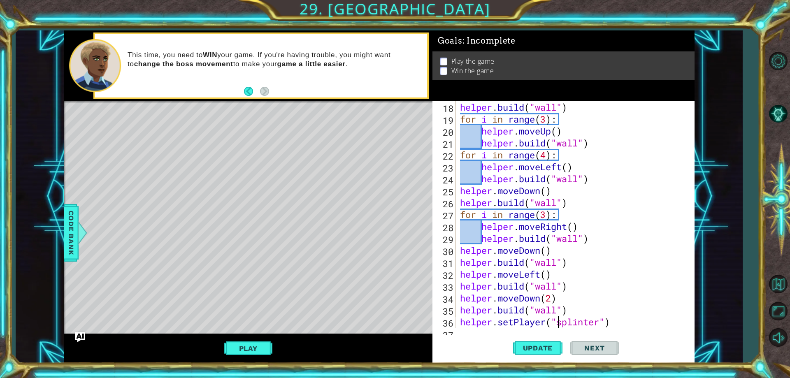
type textarea "[DOMAIN_NAME]("wall")"
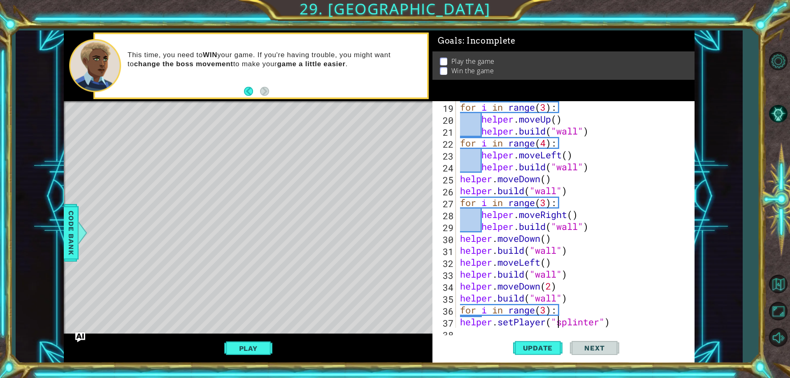
type textarea "for i in range(3):"
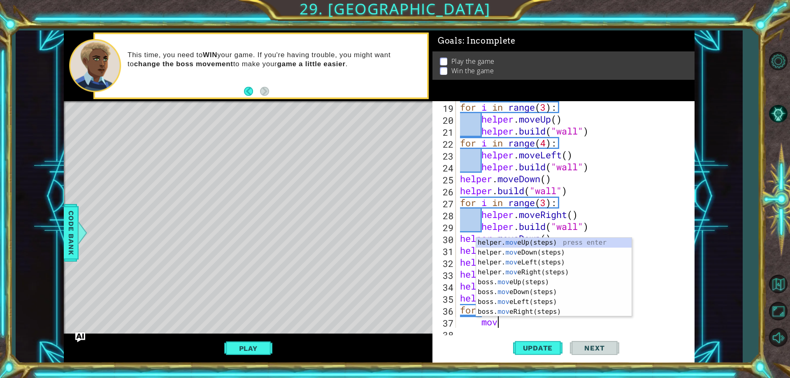
type textarea "move"
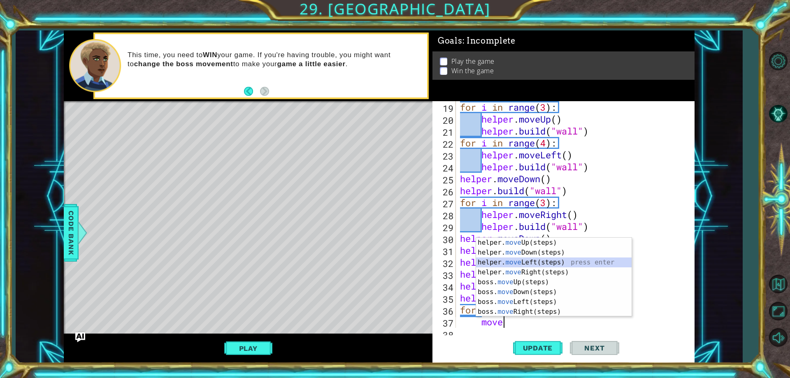
scroll to position [0, 0]
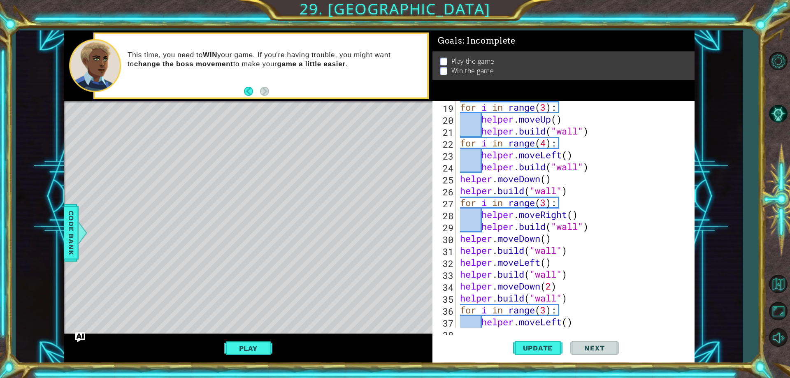
type textarea "helper.setPlayer("splinter")"
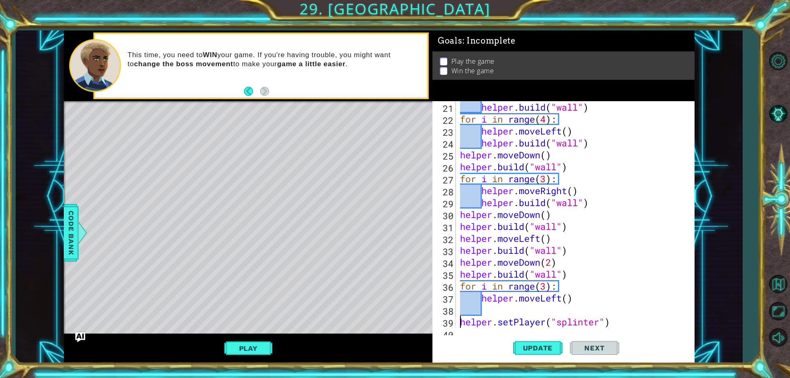
scroll to position [250, 0]
type textarea "helper.moveLeft()"
click at [577, 291] on div "helper . build ( "wall" ) for i in range ( 4 ) : helper . moveLeft ( ) helper .…" at bounding box center [573, 226] width 231 height 250
click at [576, 298] on div "helper . build ( "wall" ) for i in range ( 4 ) : helper . moveLeft ( ) helper .…" at bounding box center [573, 226] width 231 height 250
type textarea "helper.moveLeft()"
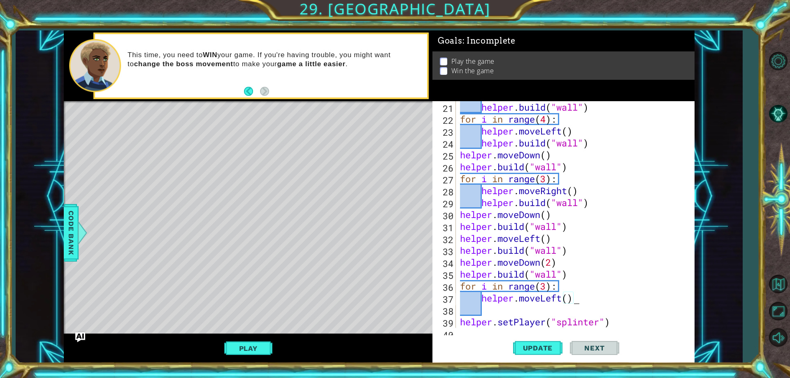
click at [488, 314] on div "helper . build ( "wall" ) for i in range ( 4 ) : helper . moveLeft ( ) helper .…" at bounding box center [573, 226] width 231 height 250
type textarea "m"
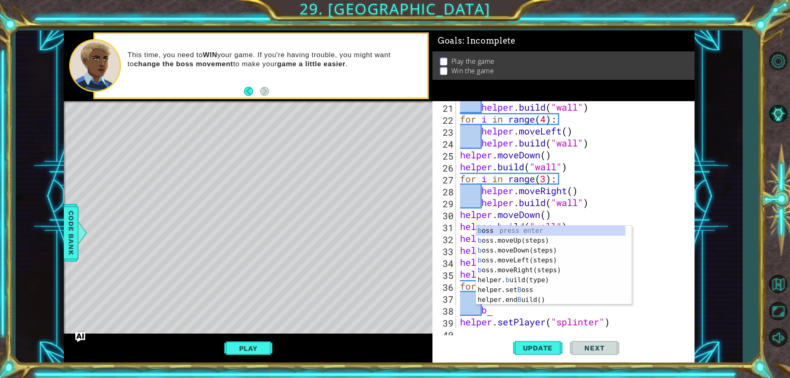
scroll to position [0, 1]
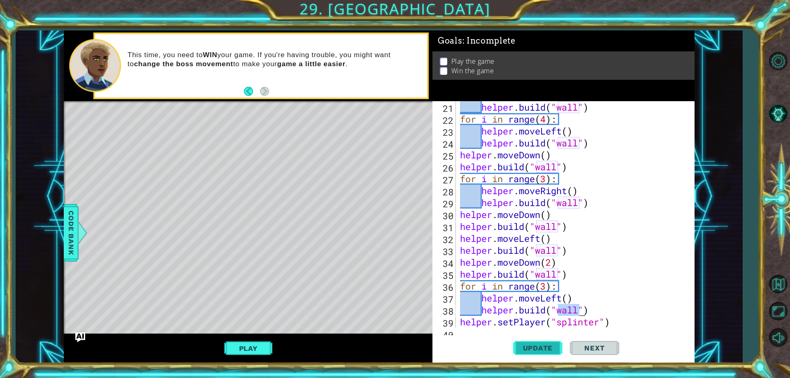
type textarea "[DOMAIN_NAME]("wall")"
click at [539, 355] on button "Update" at bounding box center [537, 348] width 49 height 26
click at [606, 314] on div "helper . build ( "wall" ) for i in range ( 4 ) : helper . moveLeft ( ) helper .…" at bounding box center [573, 226] width 231 height 250
type textarea "h"
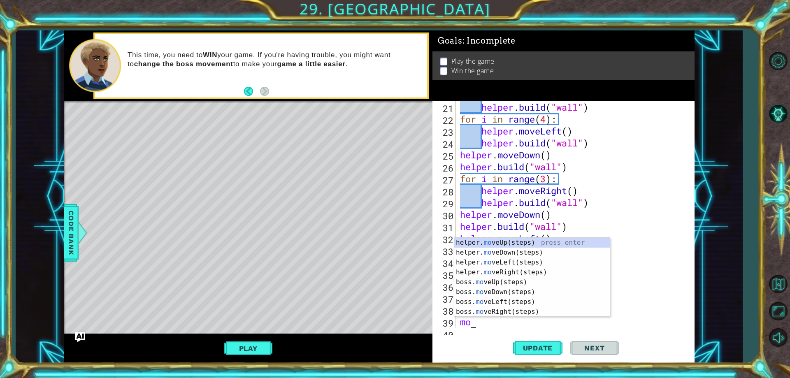
scroll to position [0, 0]
type textarea "move"
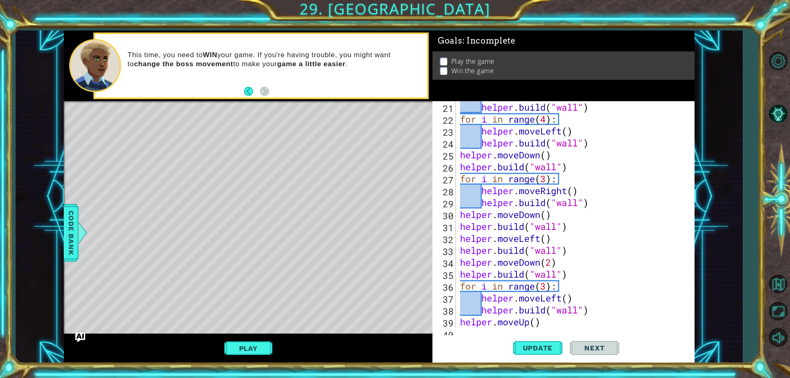
scroll to position [0, 0]
type textarea "helper.setPlayer("splinter")"
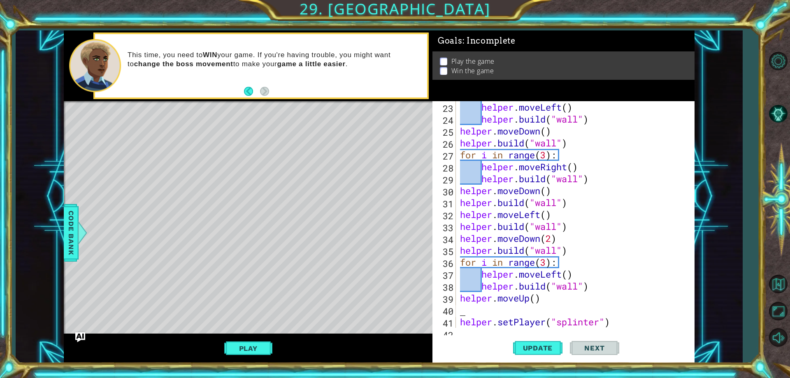
type textarea "helper.setPlayer("splinter")"
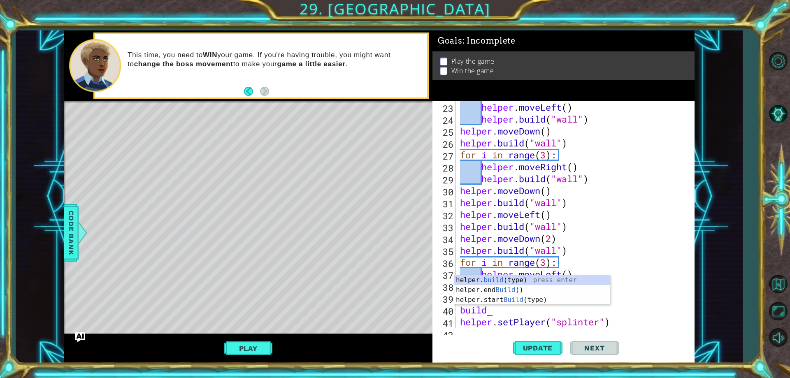
scroll to position [0, 1]
type textarea "[DOMAIN_NAME]("wall")"
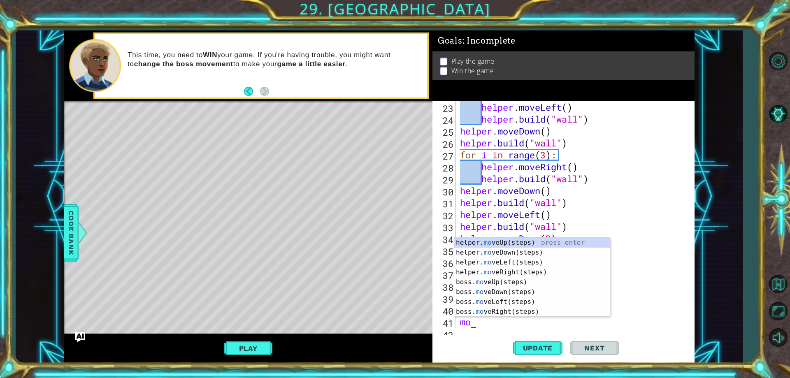
scroll to position [0, 0]
type textarea "move"
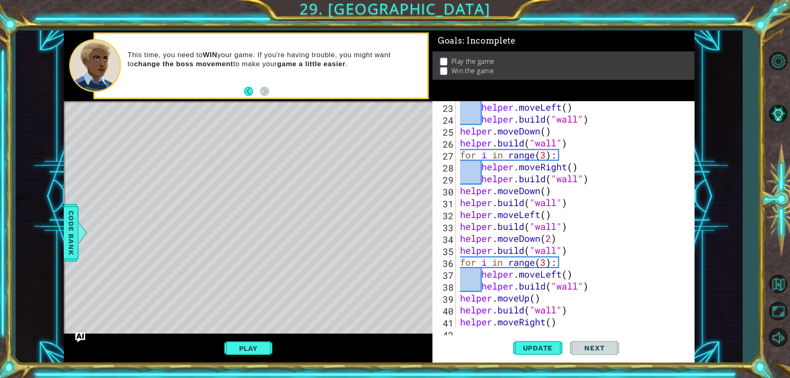
scroll to position [0, 0]
type textarea "helper.moveRight()"
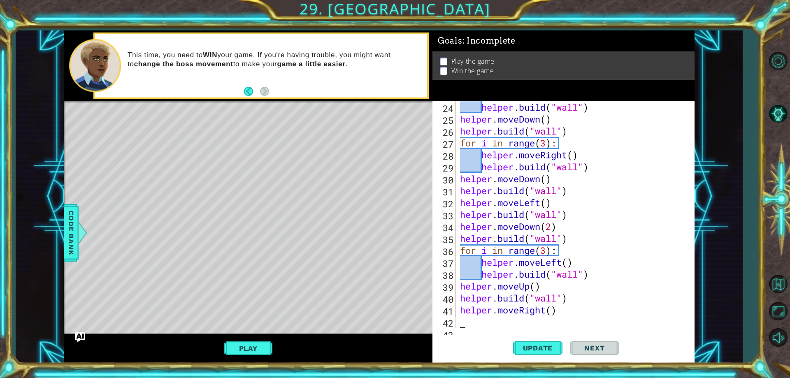
type textarea "helper.moveRight()"
type textarea "helper.setPlayer("splinter")"
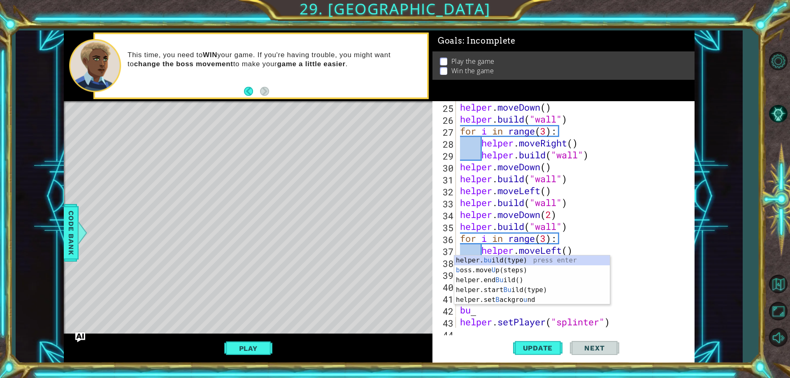
scroll to position [0, 0]
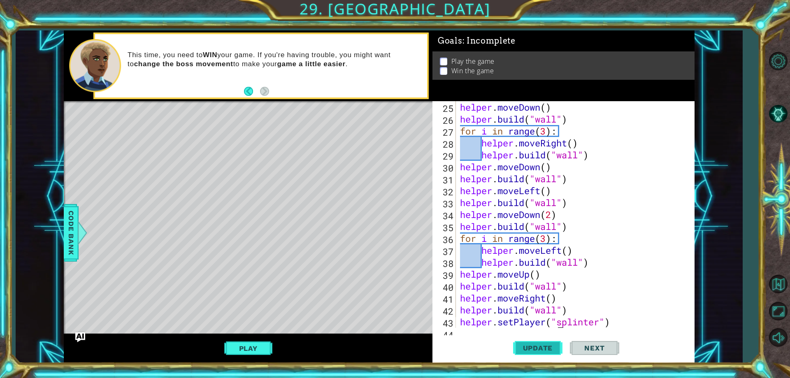
click at [548, 347] on span "Update" at bounding box center [538, 348] width 46 height 8
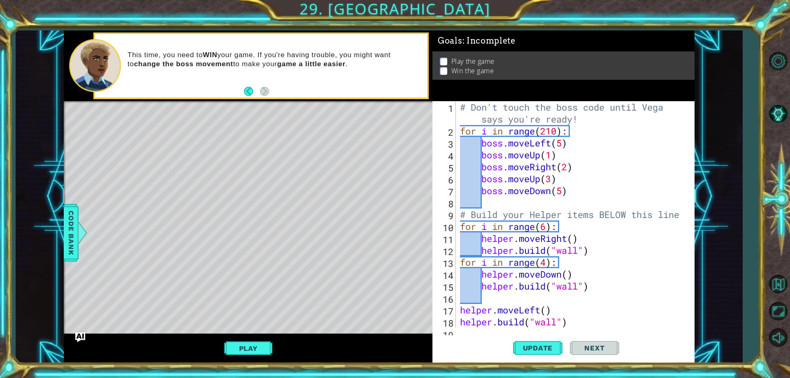
scroll to position [0, 0]
click at [569, 168] on div "# Don't touch the boss code until [PERSON_NAME] says you're ready! for i in ran…" at bounding box center [573, 232] width 231 height 262
click at [551, 179] on div "# Don't touch the boss code until [PERSON_NAME] says you're ready! for i in ran…" at bounding box center [573, 232] width 231 height 262
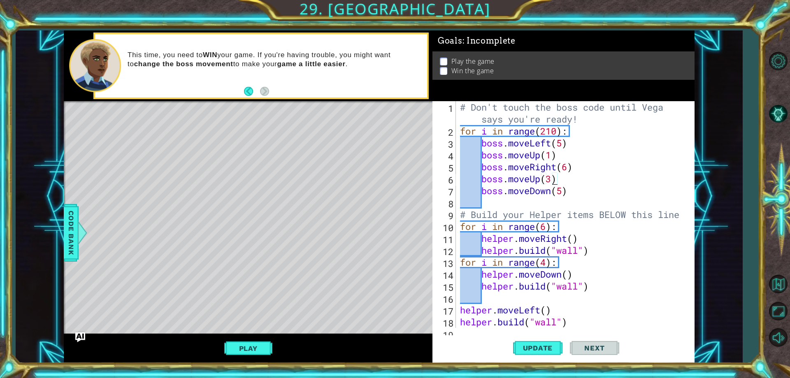
click at [551, 179] on div "# Don't touch the boss code until [PERSON_NAME] says you're ready! for i in ran…" at bounding box center [573, 232] width 231 height 262
click at [545, 189] on div "boss.moveUp (steps) press enter" at bounding box center [553, 200] width 155 height 30
click at [566, 180] on div "# Don't touch the boss code until [PERSON_NAME] says you're ready! for i in ran…" at bounding box center [573, 232] width 231 height 262
type textarea "boss.moveUp()"
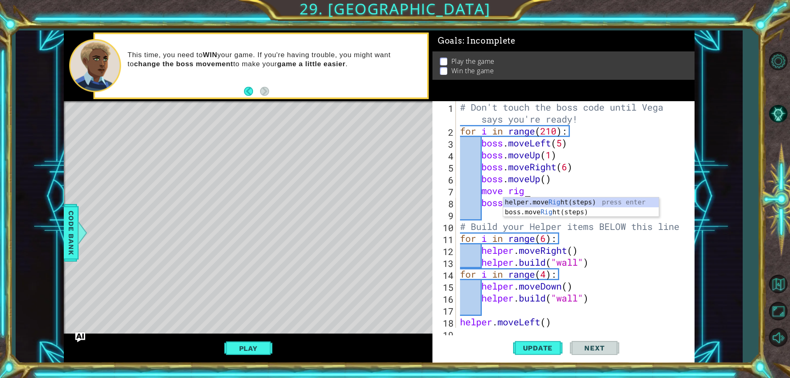
scroll to position [0, 3]
type textarea "move right"
click at [587, 198] on div "helper.move Right (steps) press enter boss.move Right (steps) press enter" at bounding box center [580, 216] width 155 height 39
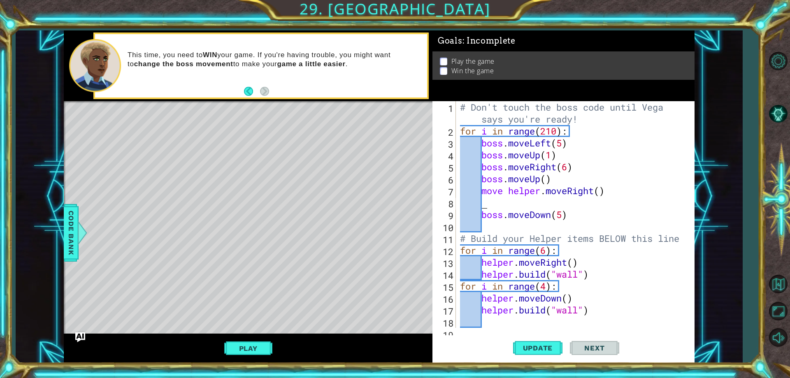
click at [600, 190] on div "# Don't touch the boss code until [PERSON_NAME] says you're ready! for i in ran…" at bounding box center [573, 232] width 231 height 262
click at [510, 190] on div "# Don't touch the boss code until [PERSON_NAME] says you're ready! for i in ran…" at bounding box center [573, 232] width 231 height 262
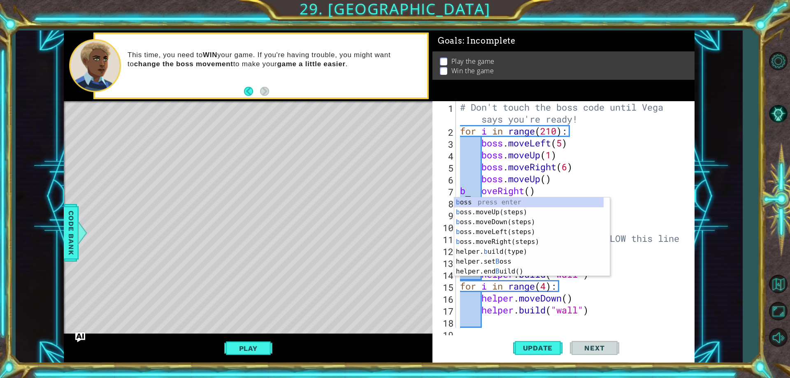
type textarea "oveRight()"
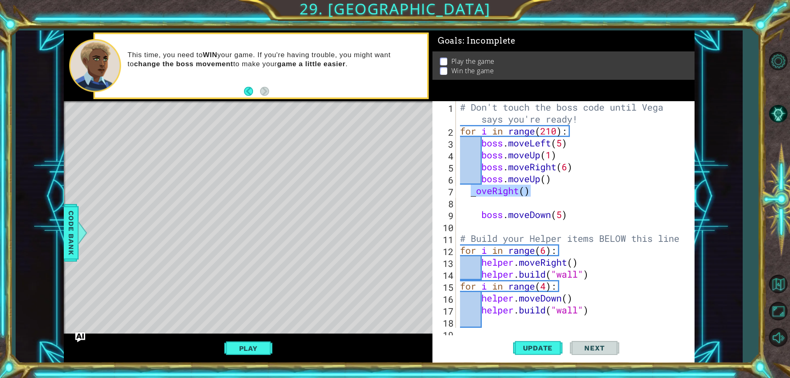
drag, startPoint x: 536, startPoint y: 193, endPoint x: 468, endPoint y: 195, distance: 67.5
click at [468, 195] on div "# Don't touch the boss code until [PERSON_NAME] says you're ready! for i in ran…" at bounding box center [573, 232] width 231 height 262
type textarea "boss.moveUp()"
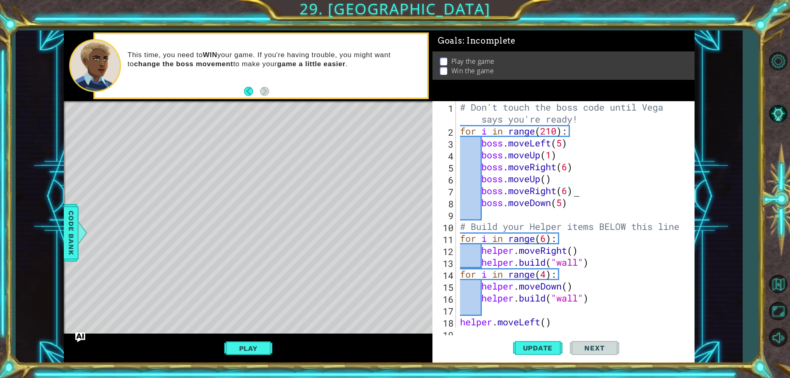
scroll to position [0, 5]
drag, startPoint x: 575, startPoint y: 204, endPoint x: 481, endPoint y: 206, distance: 93.8
click at [481, 206] on div "# Don't touch the boss code until [PERSON_NAME] says you're ready! for i in ran…" at bounding box center [573, 232] width 231 height 262
type textarea "boss.moveDown(5)"
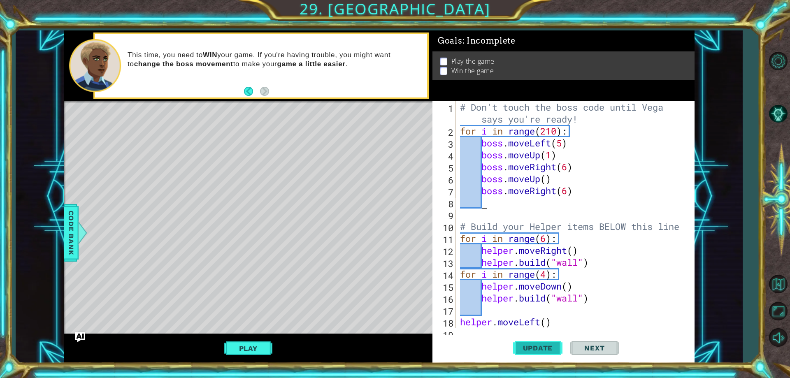
click at [542, 346] on span "Update" at bounding box center [538, 348] width 46 height 8
click at [256, 356] on button "Play" at bounding box center [248, 349] width 48 height 16
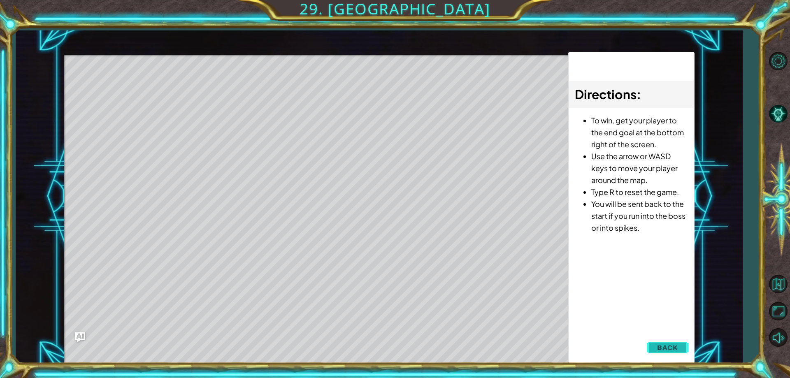
click at [658, 350] on span "Back" at bounding box center [667, 347] width 21 height 8
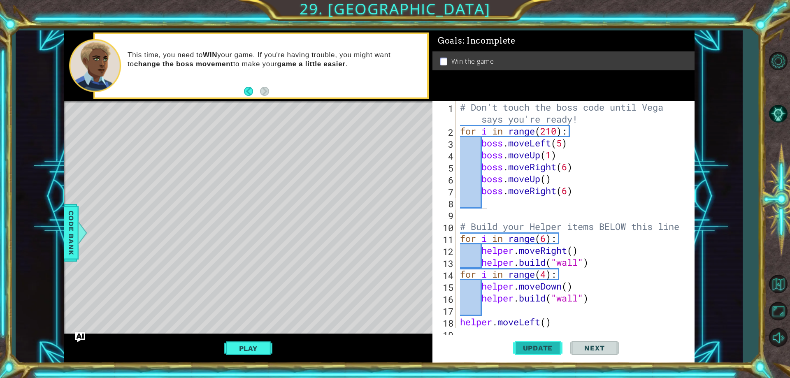
click at [538, 344] on span "Update" at bounding box center [538, 348] width 46 height 8
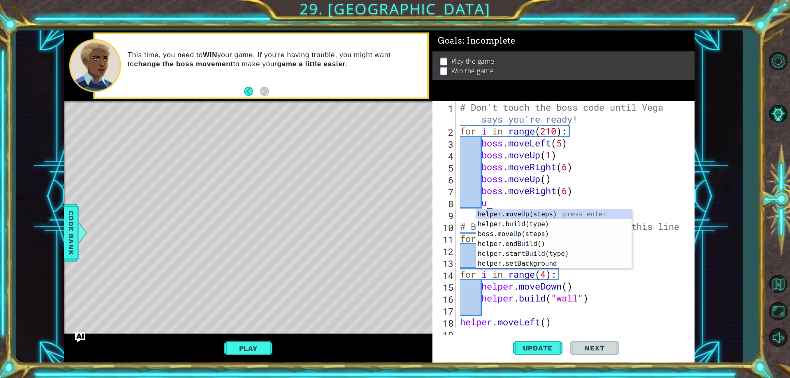
type textarea "up"
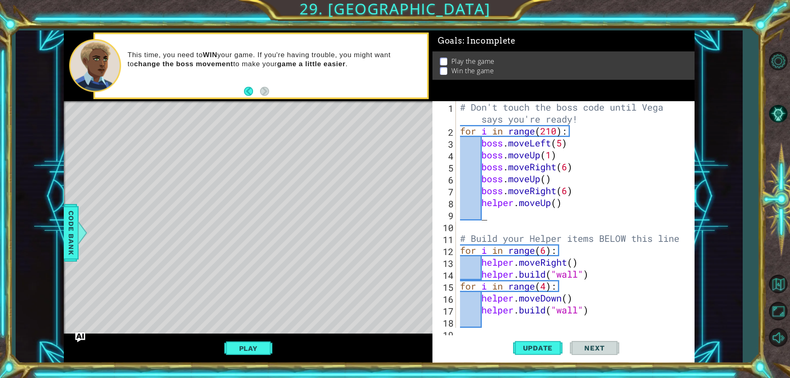
type textarea "helper.moveUp()"
click at [529, 341] on button "Update" at bounding box center [537, 348] width 49 height 26
click at [250, 343] on button "Play" at bounding box center [248, 349] width 48 height 16
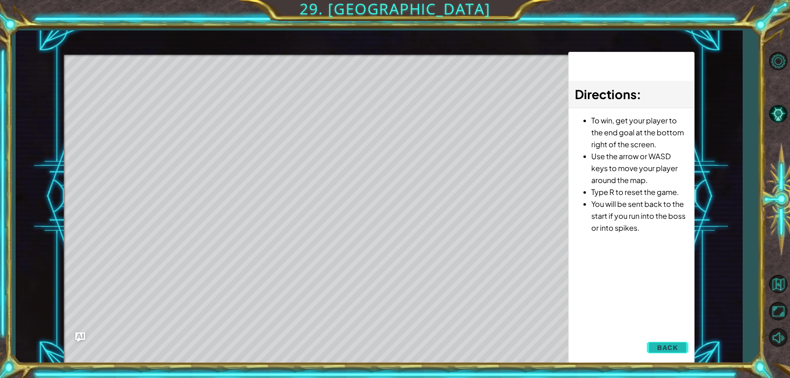
click at [662, 352] on button "Back" at bounding box center [668, 347] width 42 height 16
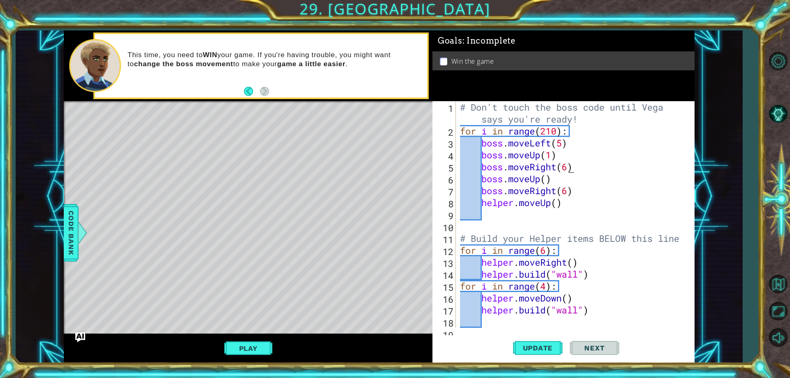
click at [568, 171] on div "# Don't touch the boss code until [PERSON_NAME] says you're ready! for i in ran…" at bounding box center [573, 232] width 231 height 262
click at [554, 167] on div "# Don't touch the boss code until [PERSON_NAME] says you're ready! for i in ran…" at bounding box center [573, 232] width 231 height 262
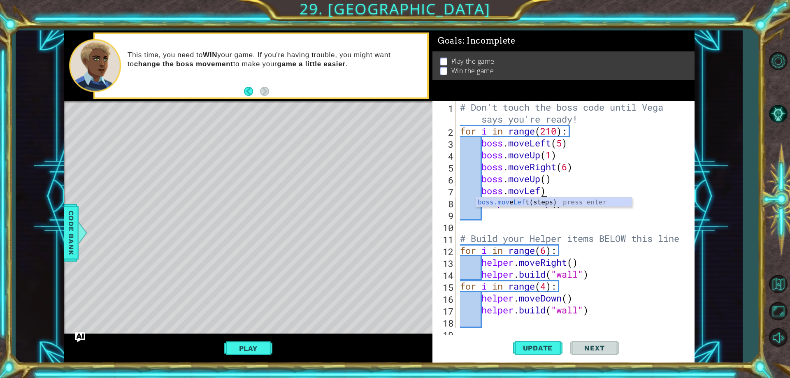
scroll to position [0, 4]
type textarea "boss.movLeft"
click at [542, 204] on div "boss.mov eLeft(steps) press enter boss.mov eUp(steps) press enter boss.mov eDow…" at bounding box center [553, 226] width 155 height 59
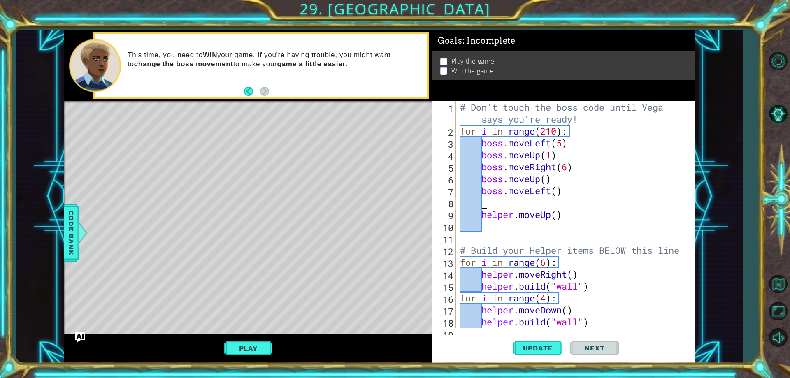
click at [558, 193] on div "# Don't touch the boss code until [PERSON_NAME] says you're ready! for i in ran…" at bounding box center [573, 232] width 231 height 262
click at [556, 194] on div "# Don't touch the boss code until [PERSON_NAME] says you're ready! for i in ran…" at bounding box center [573, 232] width 231 height 262
click at [559, 193] on div "# Don't touch the boss code until [PERSON_NAME] says you're ready! for i in ran…" at bounding box center [573, 232] width 231 height 262
type textarea "boss.moveLeft(6)"
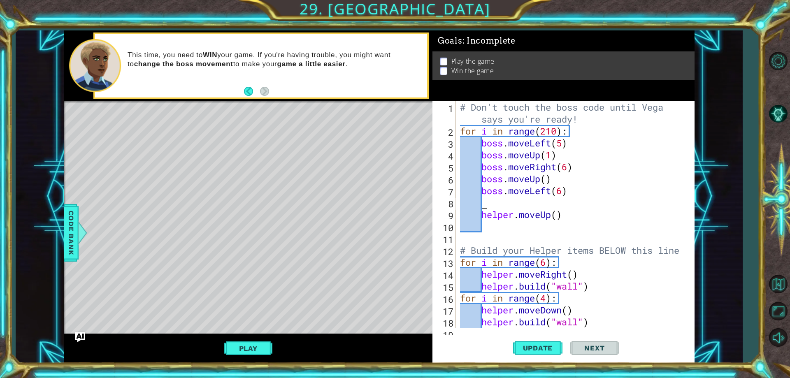
scroll to position [0, 0]
type textarea "helper.moveUp()"
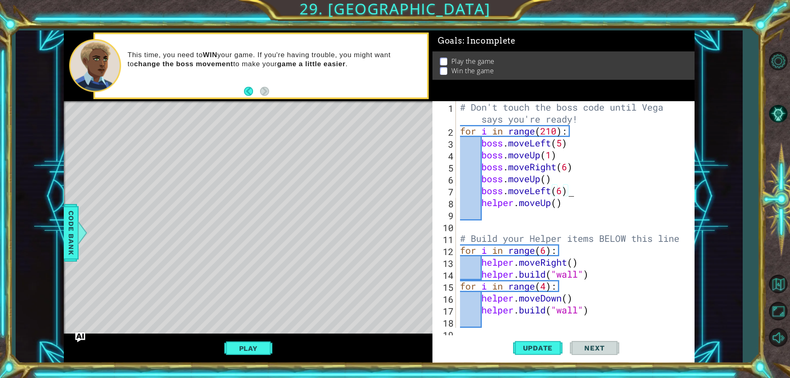
click at [568, 202] on div "# Don't touch the boss code until [PERSON_NAME] says you're ready! for i in ran…" at bounding box center [573, 232] width 231 height 262
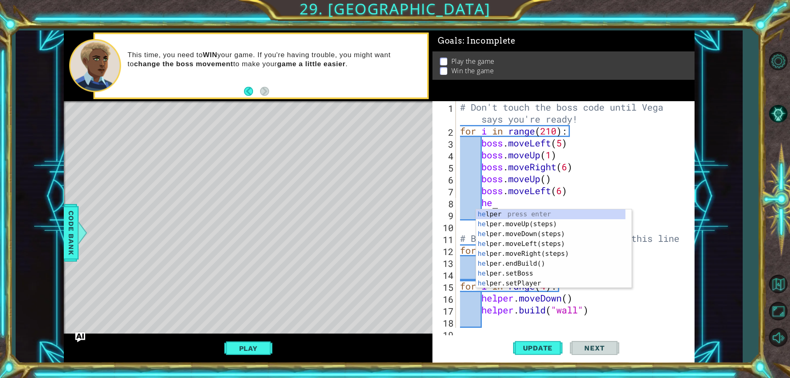
type textarea "h"
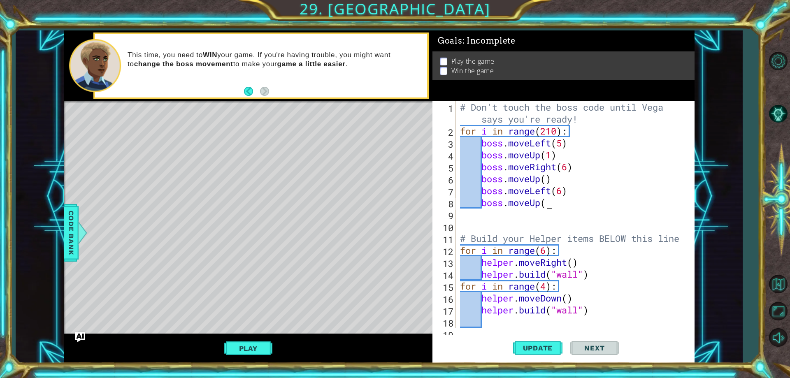
scroll to position [0, 4]
type textarea "boss.moveUp()"
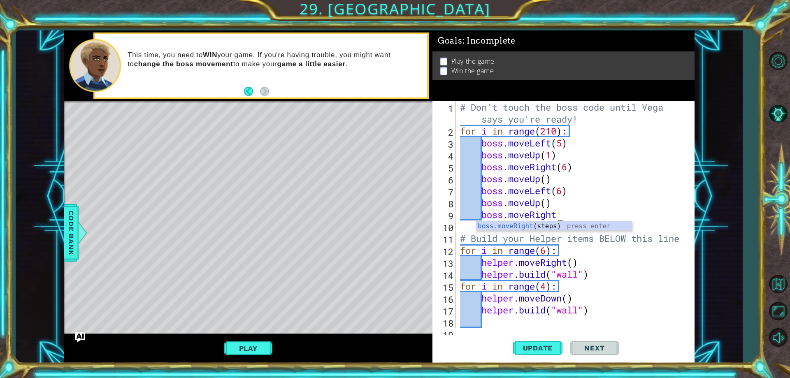
scroll to position [0, 4]
type textarea "boss.moveRight(6)"
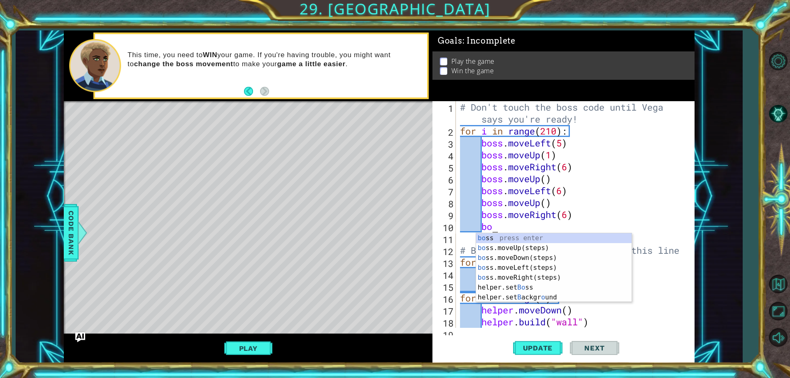
scroll to position [0, 1]
type textarea "bos"
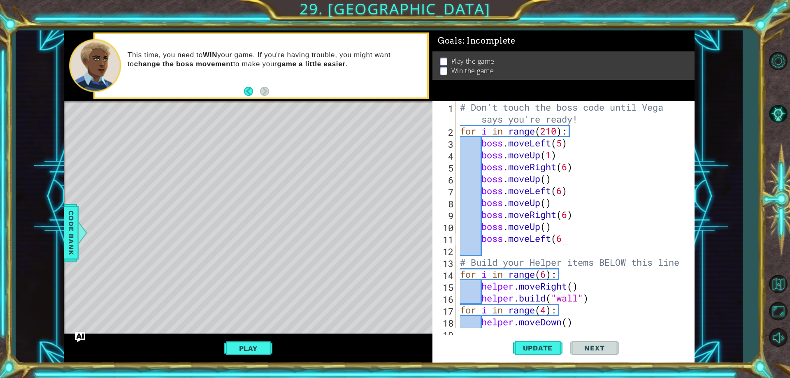
scroll to position [0, 5]
type textarea "boss.moveLeft(6)"
click at [123, 175] on div "Level Map" at bounding box center [254, 222] width 380 height 242
click at [117, 202] on div "Level Map" at bounding box center [254, 222] width 380 height 242
click at [125, 239] on div "Level Map" at bounding box center [254, 222] width 380 height 242
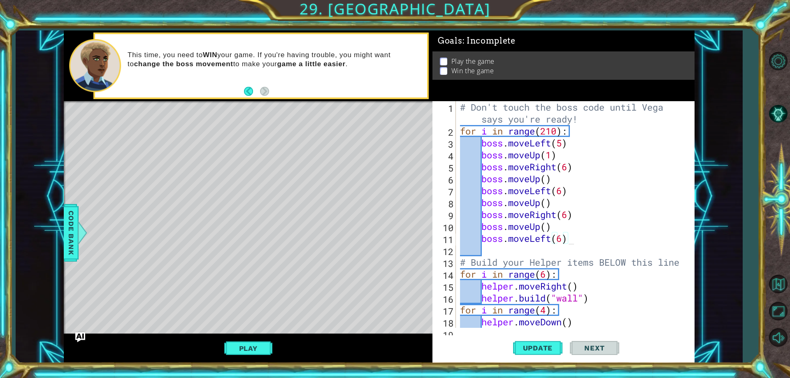
click at [128, 271] on div "Level Map" at bounding box center [254, 222] width 380 height 242
click at [167, 294] on div "Level Map" at bounding box center [254, 222] width 380 height 242
click at [208, 304] on div "Level Map" at bounding box center [254, 222] width 380 height 242
click at [252, 303] on div "Level Map" at bounding box center [254, 222] width 380 height 242
click at [312, 297] on div "Level Map" at bounding box center [254, 222] width 380 height 242
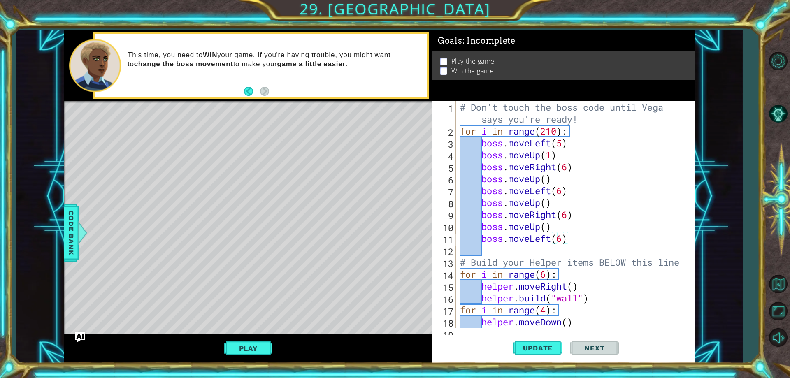
click at [354, 299] on div "Level Map" at bounding box center [254, 222] width 380 height 242
click at [391, 307] on div "Level Map" at bounding box center [254, 222] width 380 height 242
click at [392, 313] on div "Level Map" at bounding box center [254, 222] width 380 height 242
click at [574, 236] on div "# Don't touch the boss code until [PERSON_NAME] says you're ready! for i in ran…" at bounding box center [573, 232] width 231 height 262
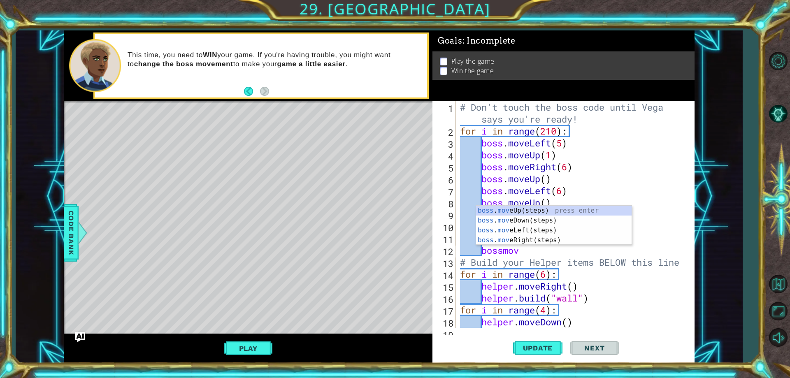
scroll to position [0, 2]
type textarea "bossmove"
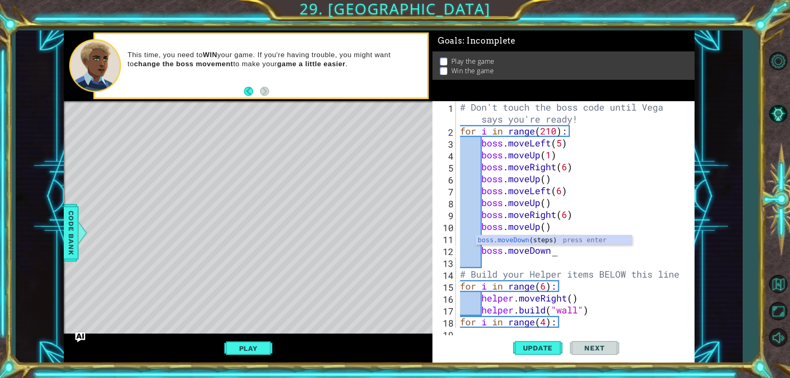
type textarea "boss.moveDown("
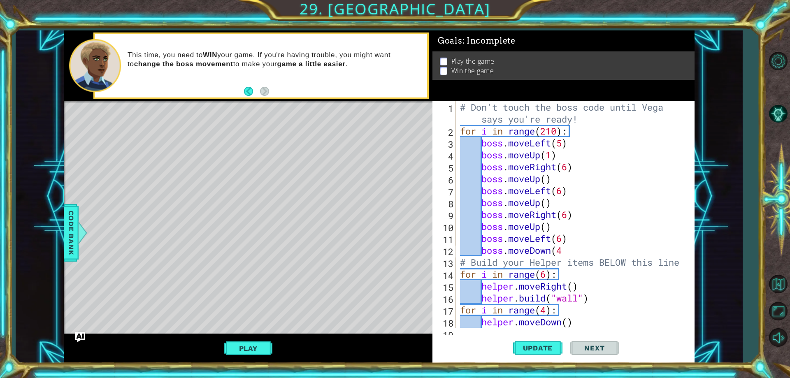
type textarea "boss.moveDown(4)"
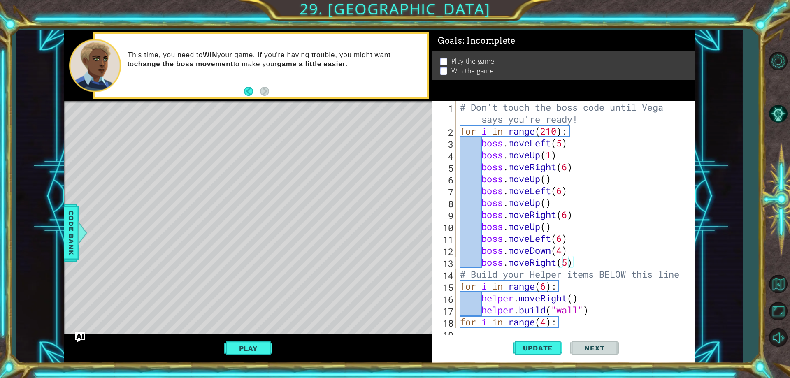
scroll to position [0, 5]
type textarea "boss.moveRight(5)"
click at [529, 345] on span "Update" at bounding box center [538, 348] width 46 height 8
click at [251, 347] on button "Play" at bounding box center [248, 349] width 48 height 16
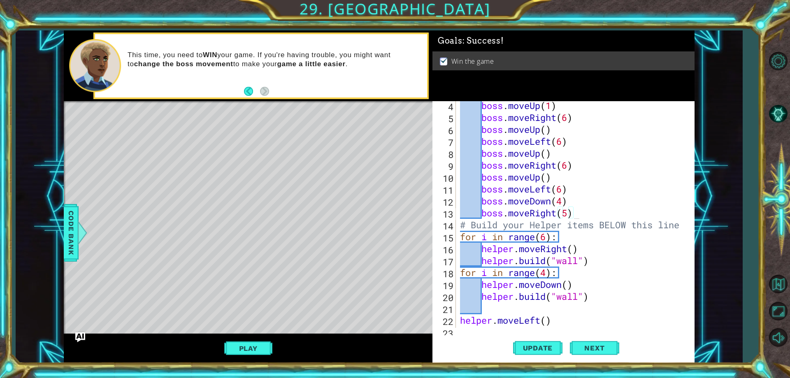
scroll to position [0, 0]
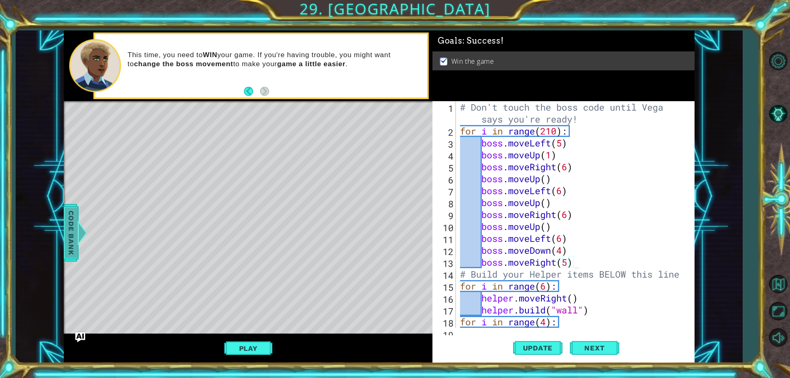
click at [75, 216] on span "Code Bank" at bounding box center [71, 233] width 13 height 50
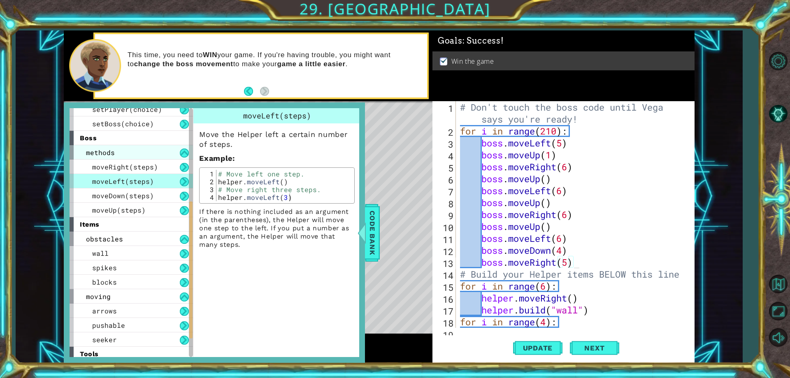
click at [172, 155] on div "methods" at bounding box center [131, 152] width 123 height 14
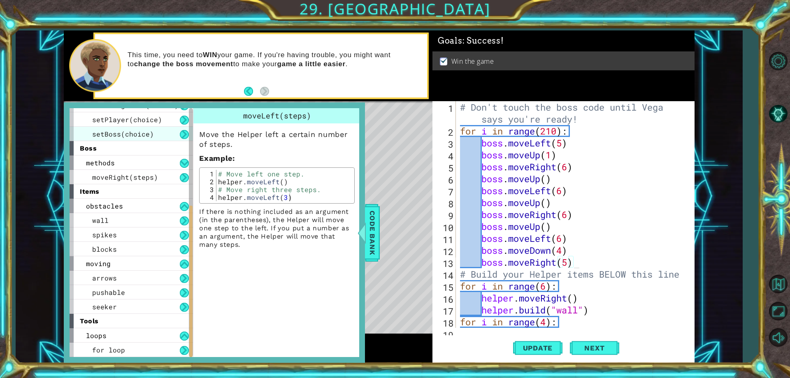
scroll to position [140, 0]
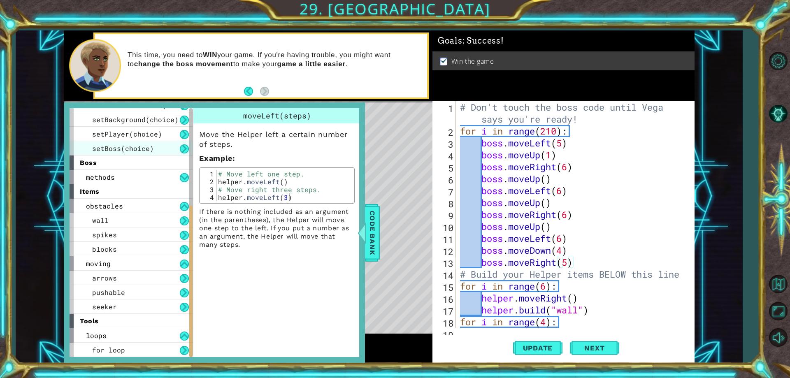
click at [172, 153] on div "setBoss(choice)" at bounding box center [131, 148] width 123 height 14
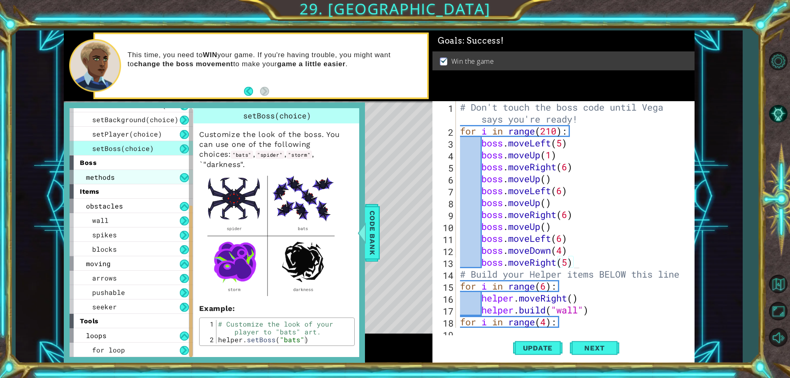
click at [170, 171] on div "methods" at bounding box center [131, 177] width 123 height 14
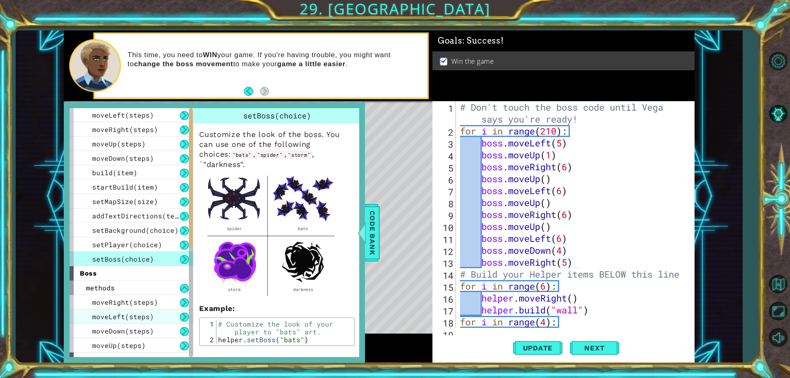
scroll to position [0, 0]
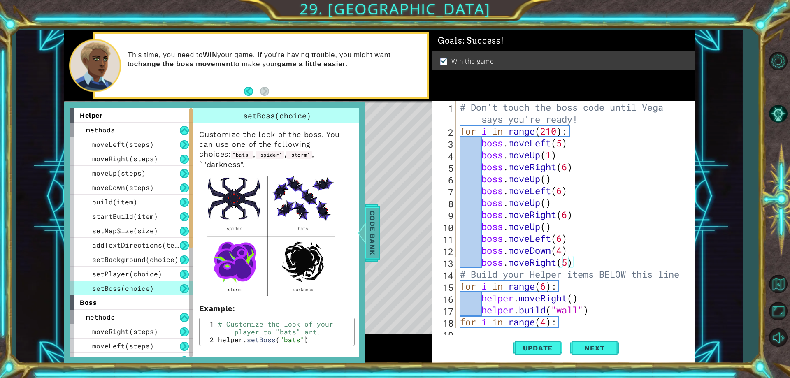
click at [374, 243] on span "Code Bank" at bounding box center [372, 233] width 13 height 50
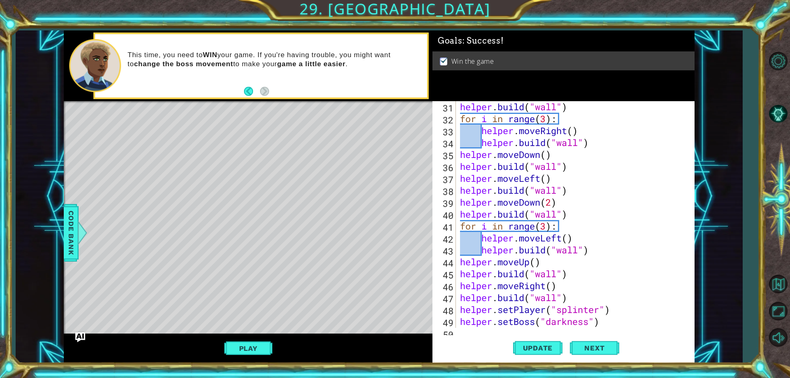
scroll to position [382, 0]
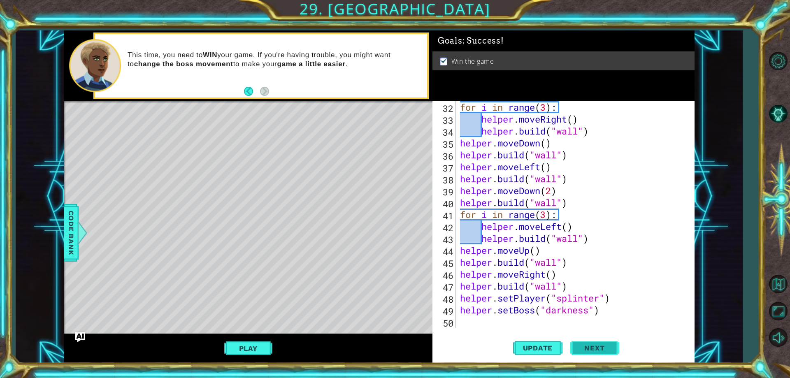
click at [580, 348] on span "Next" at bounding box center [594, 348] width 37 height 8
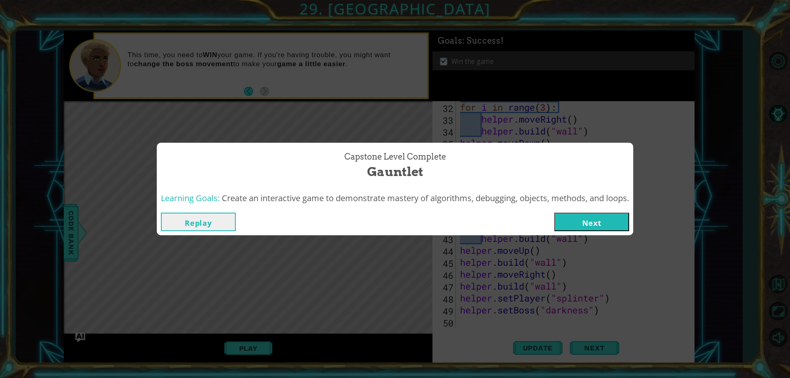
drag, startPoint x: 582, startPoint y: 213, endPoint x: 585, endPoint y: 225, distance: 12.4
click at [582, 213] on button "Next" at bounding box center [591, 222] width 75 height 19
click at [585, 225] on body "1 ההההההההההההההההההההההההההההההההההההההההההההההההההההההההההההההההההההההההההההה…" at bounding box center [395, 189] width 790 height 378
